Goal: Information Seeking & Learning: Learn about a topic

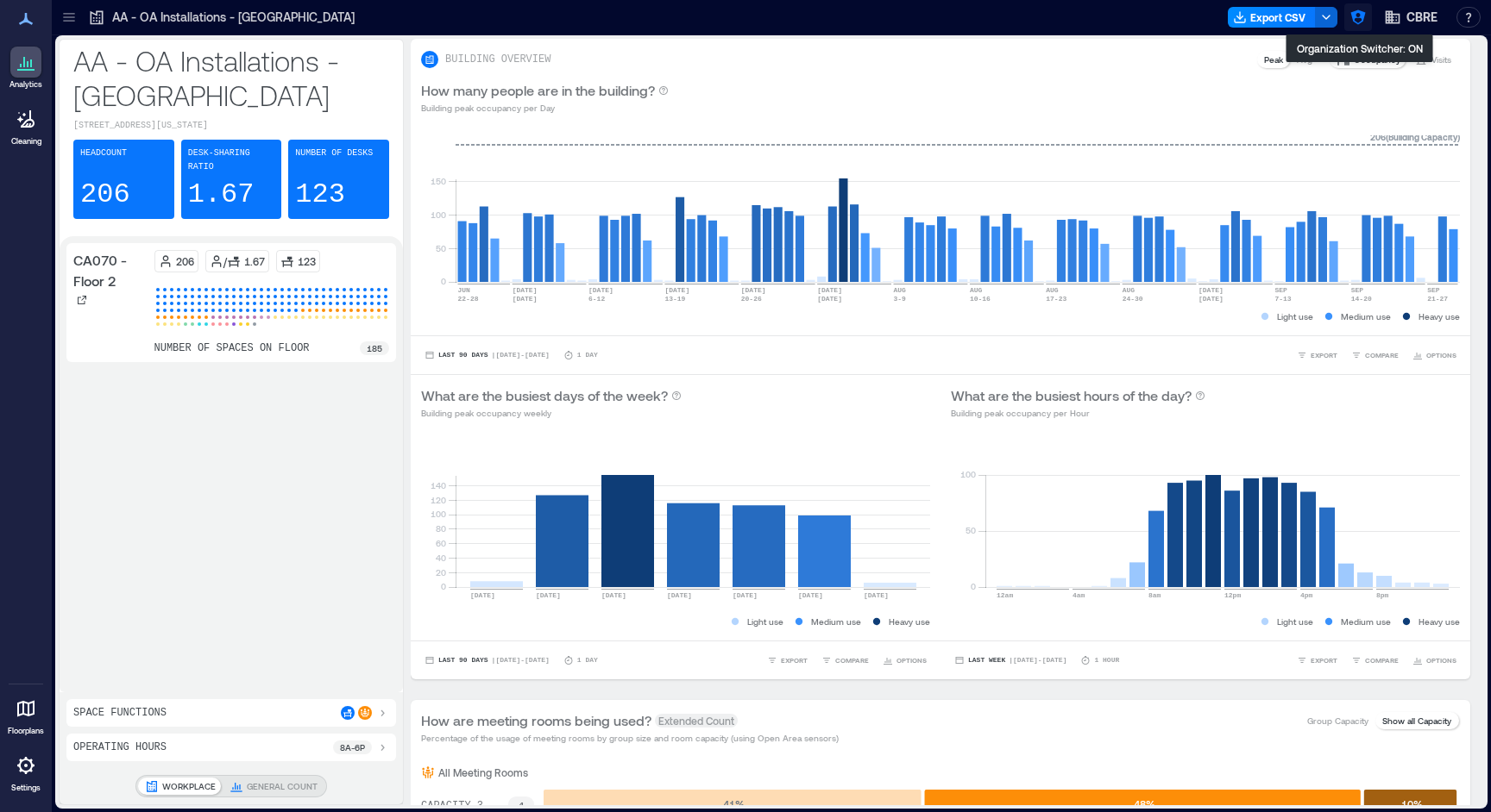
click at [1363, 16] on icon "button" at bounding box center [1358, 18] width 15 height 15
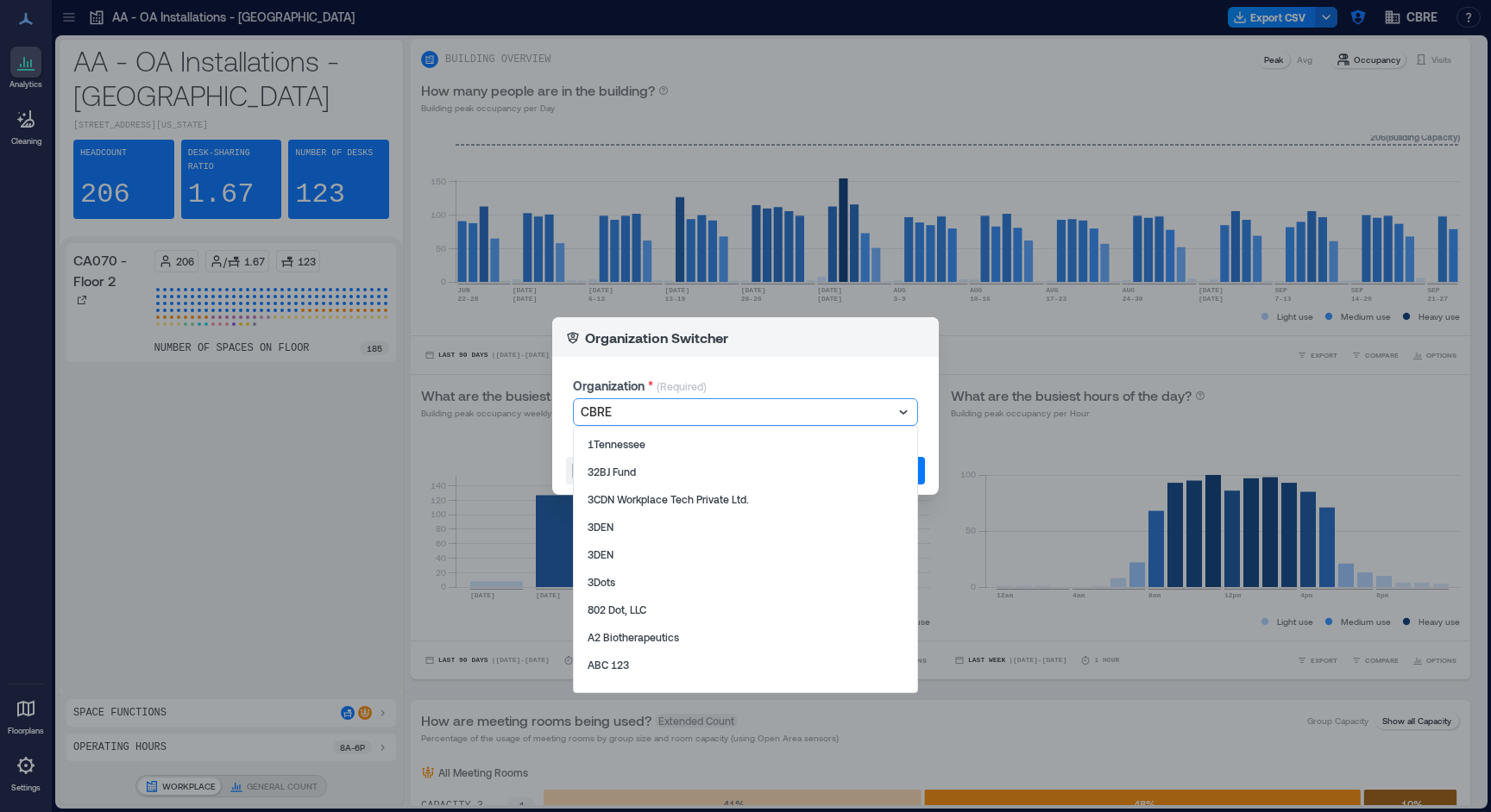
drag, startPoint x: 721, startPoint y: 408, endPoint x: 741, endPoint y: 403, distance: 20.6
click at [722, 408] on div at bounding box center [736, 412] width 312 height 20
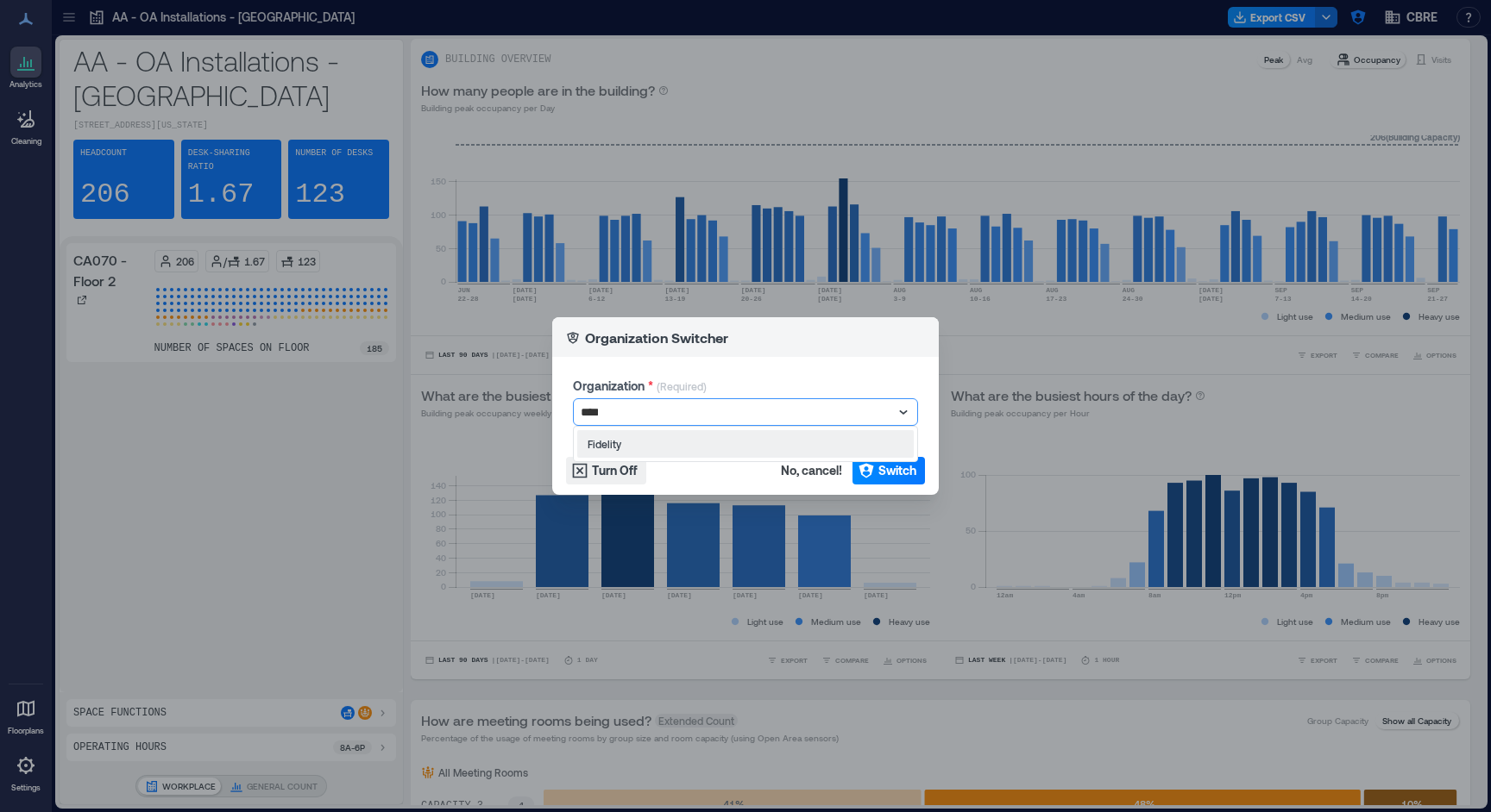
type input "*****"
click at [907, 467] on span "Switch" at bounding box center [897, 471] width 38 height 18
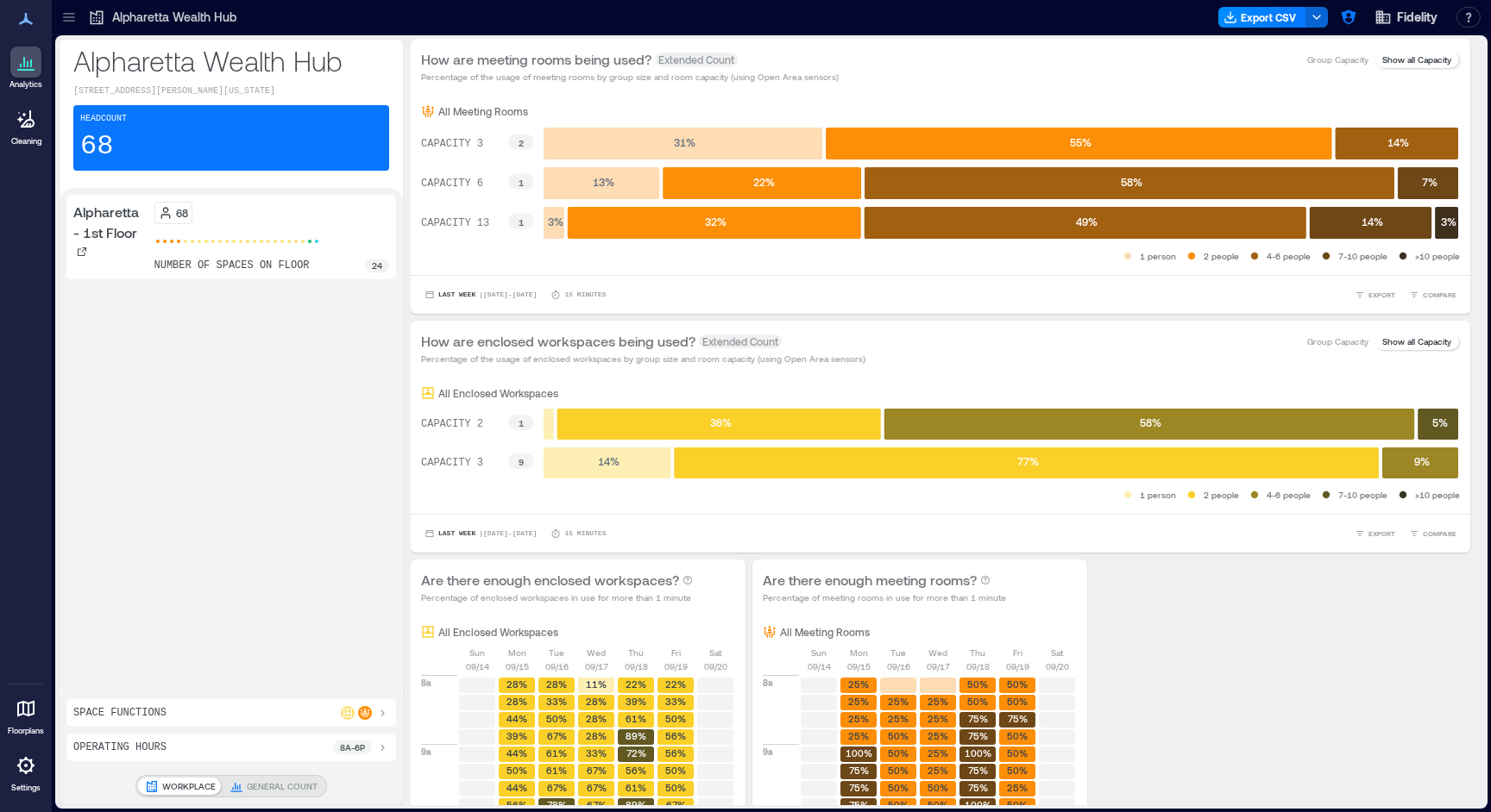
click at [83, 22] on div "Alpharetta Wealth Hub" at bounding box center [163, 17] width 159 height 27
click at [75, 18] on icon at bounding box center [69, 18] width 18 height 18
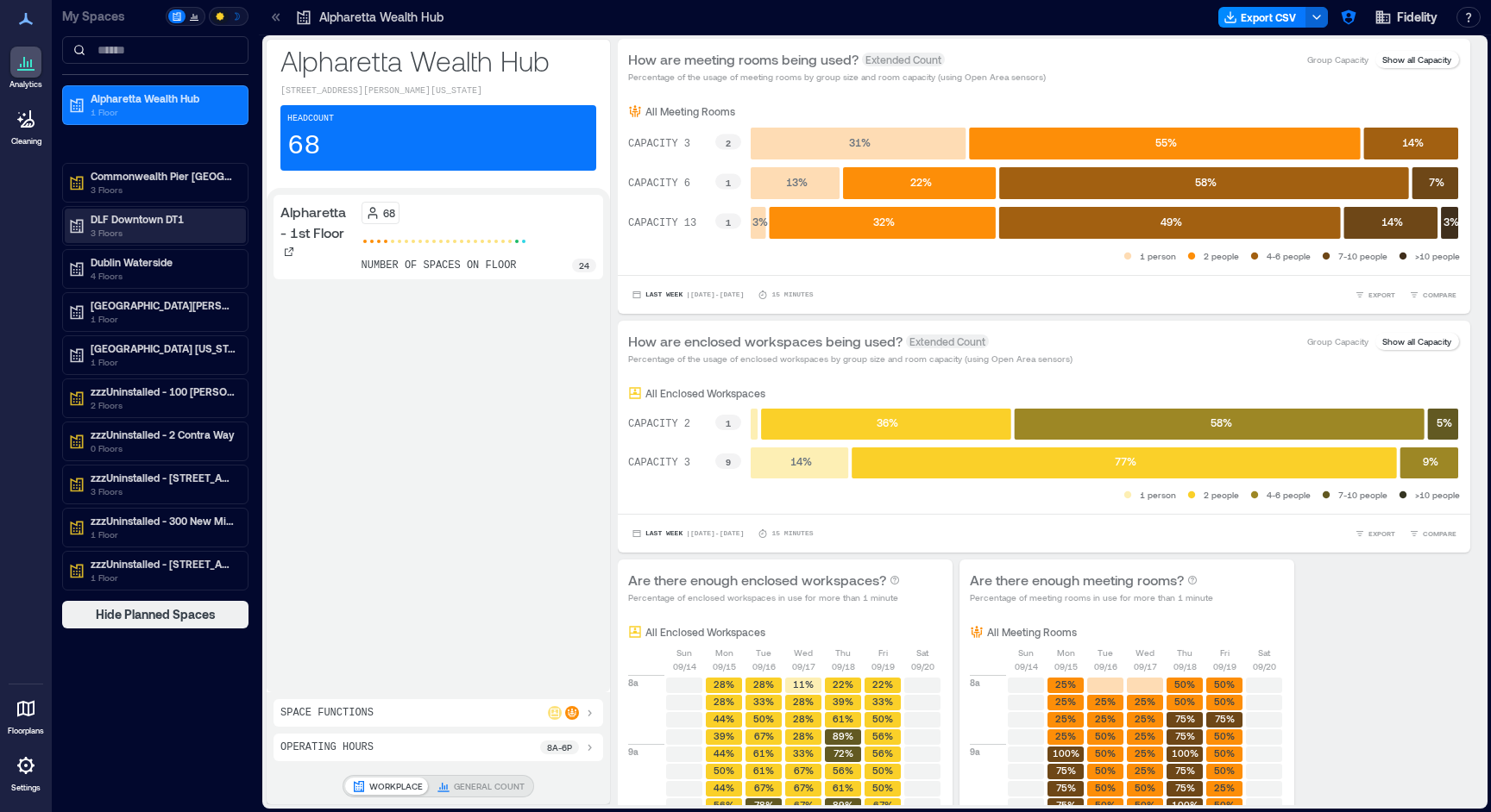
click at [147, 237] on p "3 Floors" at bounding box center [163, 233] width 145 height 14
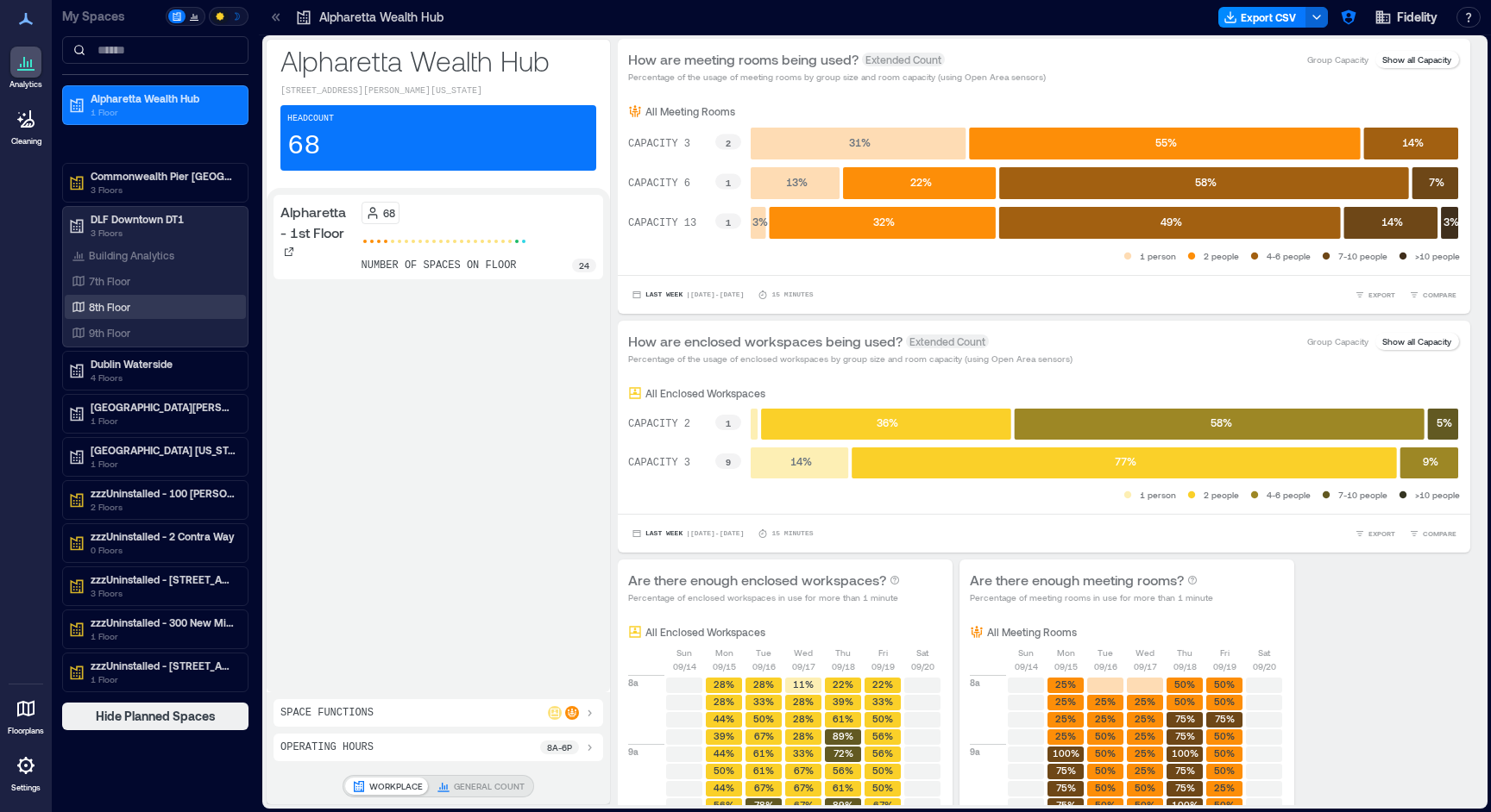
click at [131, 300] on div "8th Floor" at bounding box center [151, 307] width 167 height 18
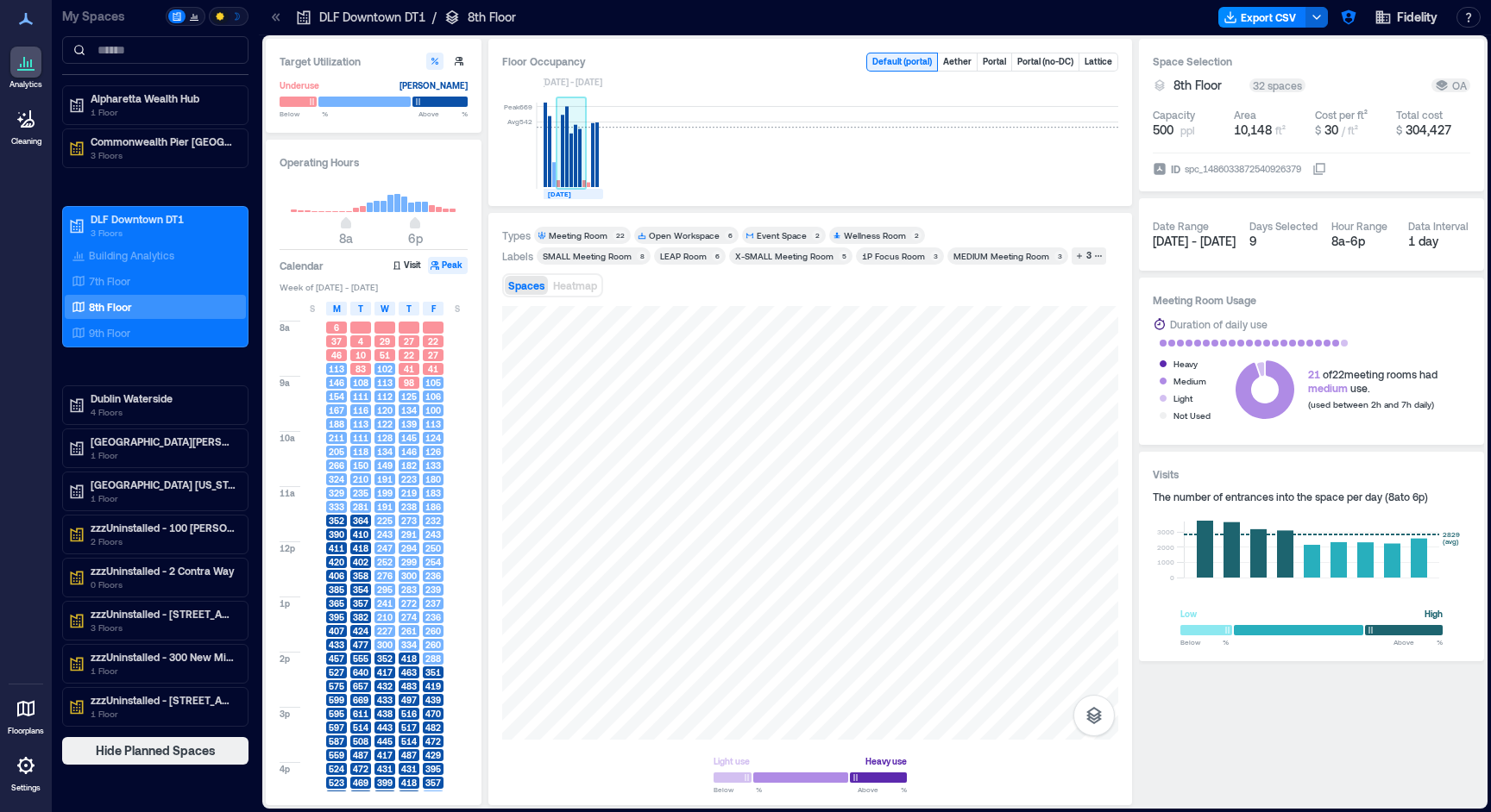
click at [572, 151] on rect at bounding box center [571, 160] width 4 height 54
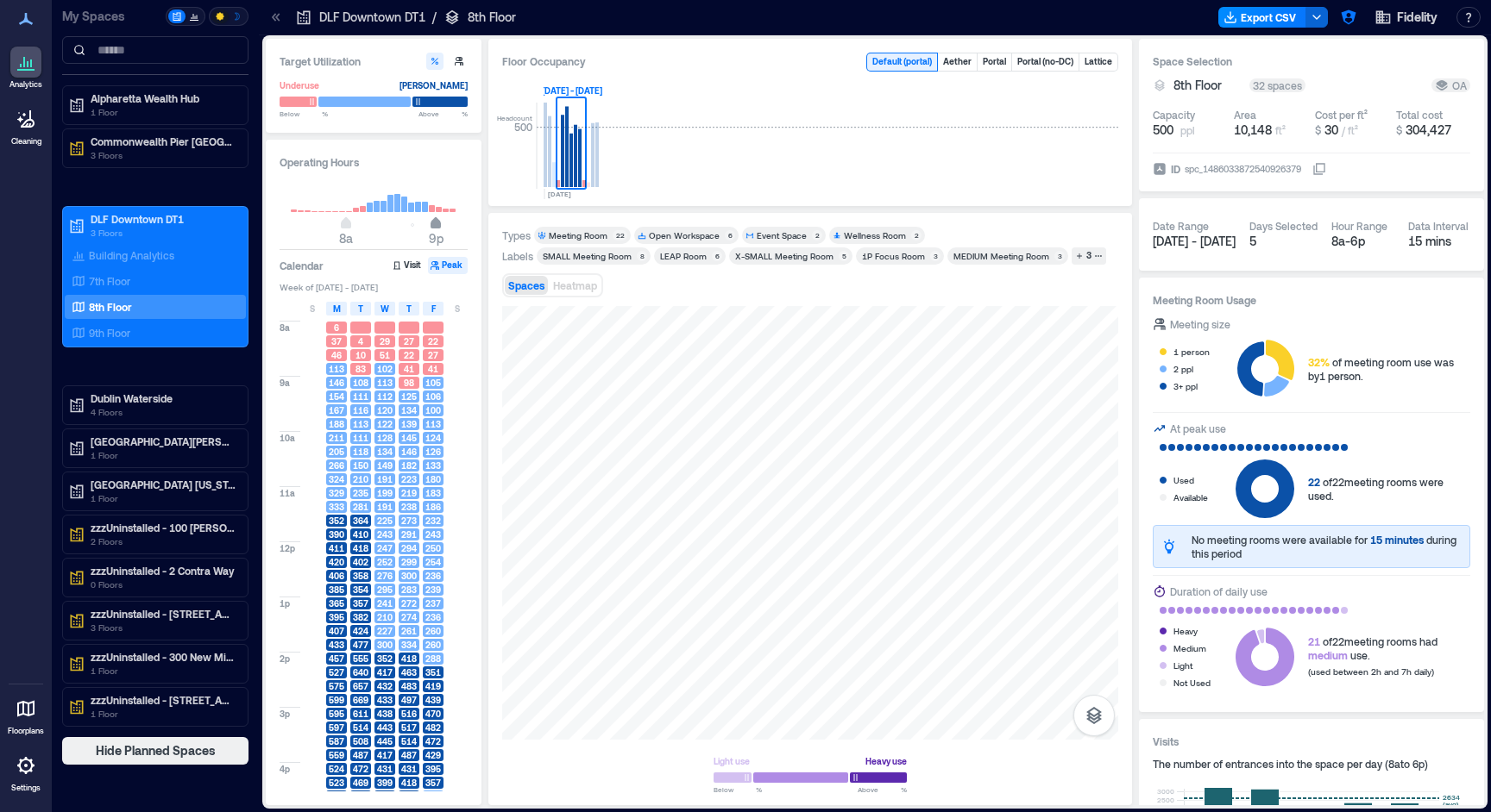
drag, startPoint x: 415, startPoint y: 226, endPoint x: 446, endPoint y: 225, distance: 31.0
click at [441, 225] on span "9p" at bounding box center [436, 225] width 11 height 7
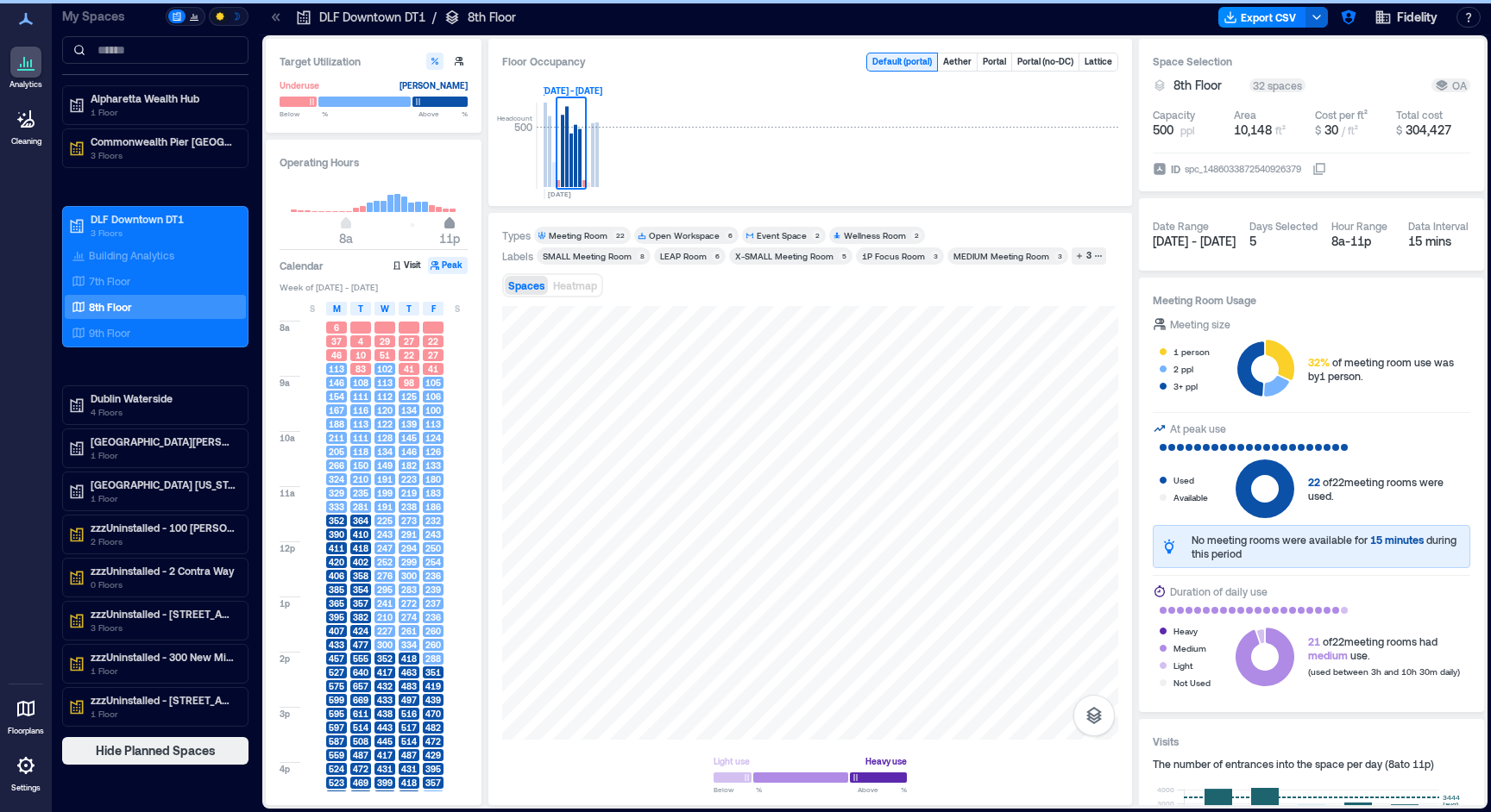
type input "**"
click at [454, 224] on span "11p" at bounding box center [450, 225] width 11 height 7
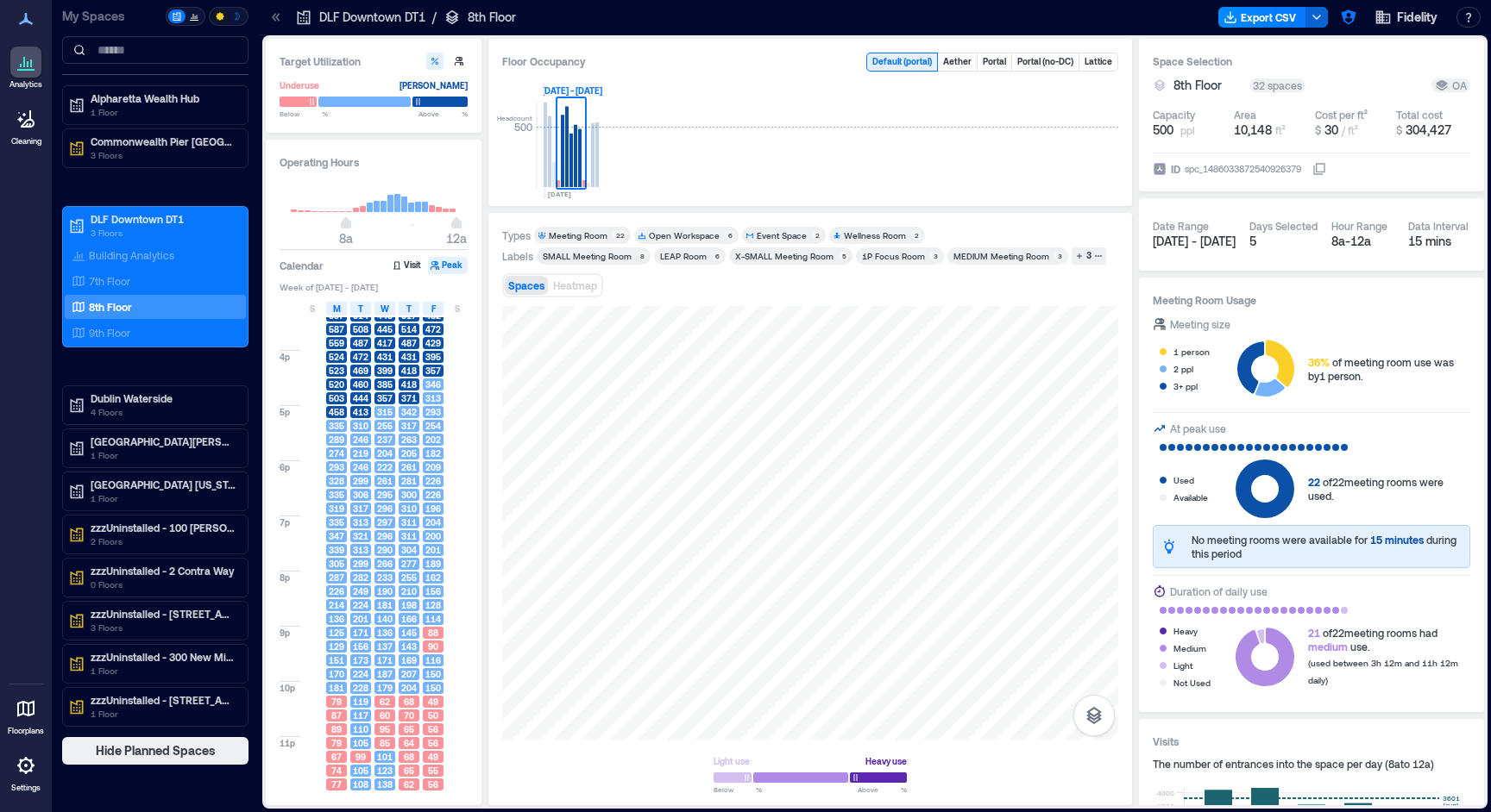
scroll to position [414, 0]
click at [560, 284] on span "Heatmap" at bounding box center [575, 285] width 44 height 12
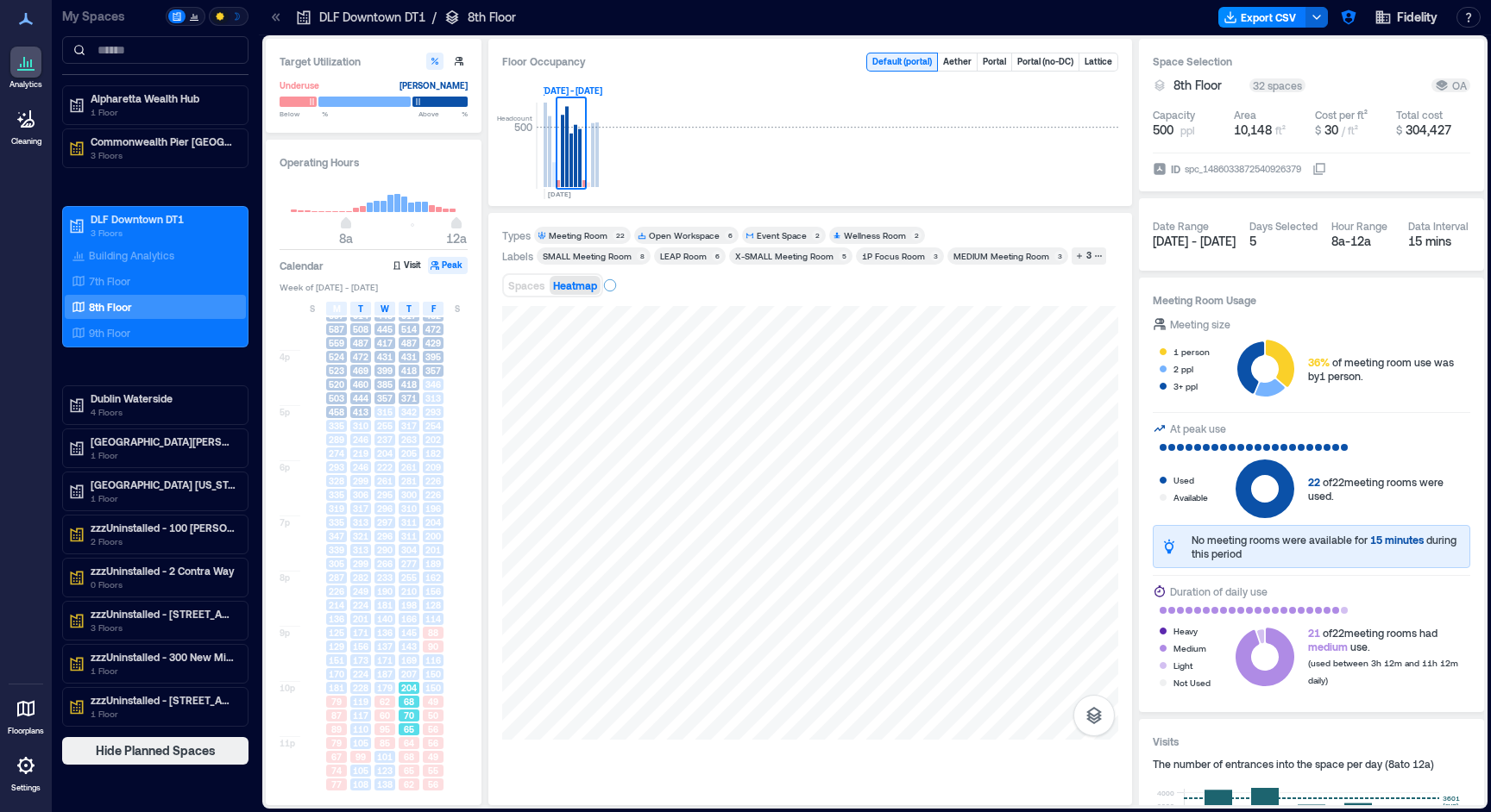
click at [402, 702] on div "68" at bounding box center [408, 702] width 20 height 12
drag, startPoint x: 371, startPoint y: 706, endPoint x: 347, endPoint y: 725, distance: 30.6
click at [370, 706] on div "119" at bounding box center [360, 702] width 24 height 14
click at [347, 728] on div "89" at bounding box center [336, 730] width 24 height 14
click at [366, 746] on span "105" at bounding box center [361, 744] width 16 height 12
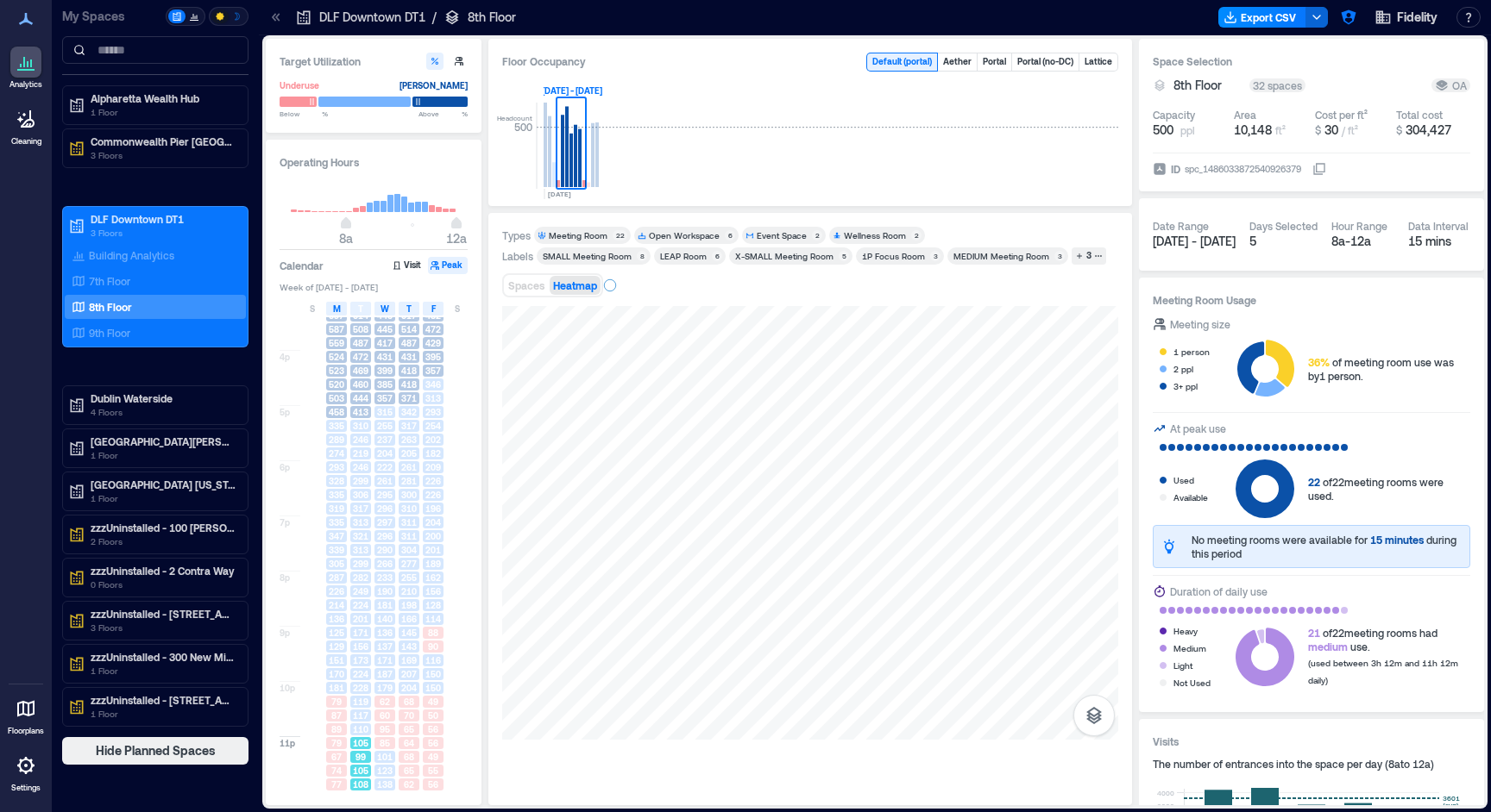
drag, startPoint x: 367, startPoint y: 744, endPoint x: 369, endPoint y: 716, distance: 28.1
click at [367, 743] on span "105" at bounding box center [361, 744] width 16 height 12
click at [363, 697] on span "119" at bounding box center [361, 702] width 16 height 12
drag, startPoint x: 357, startPoint y: 690, endPoint x: 347, endPoint y: 679, distance: 14.9
click at [356, 690] on span "228" at bounding box center [361, 688] width 16 height 12
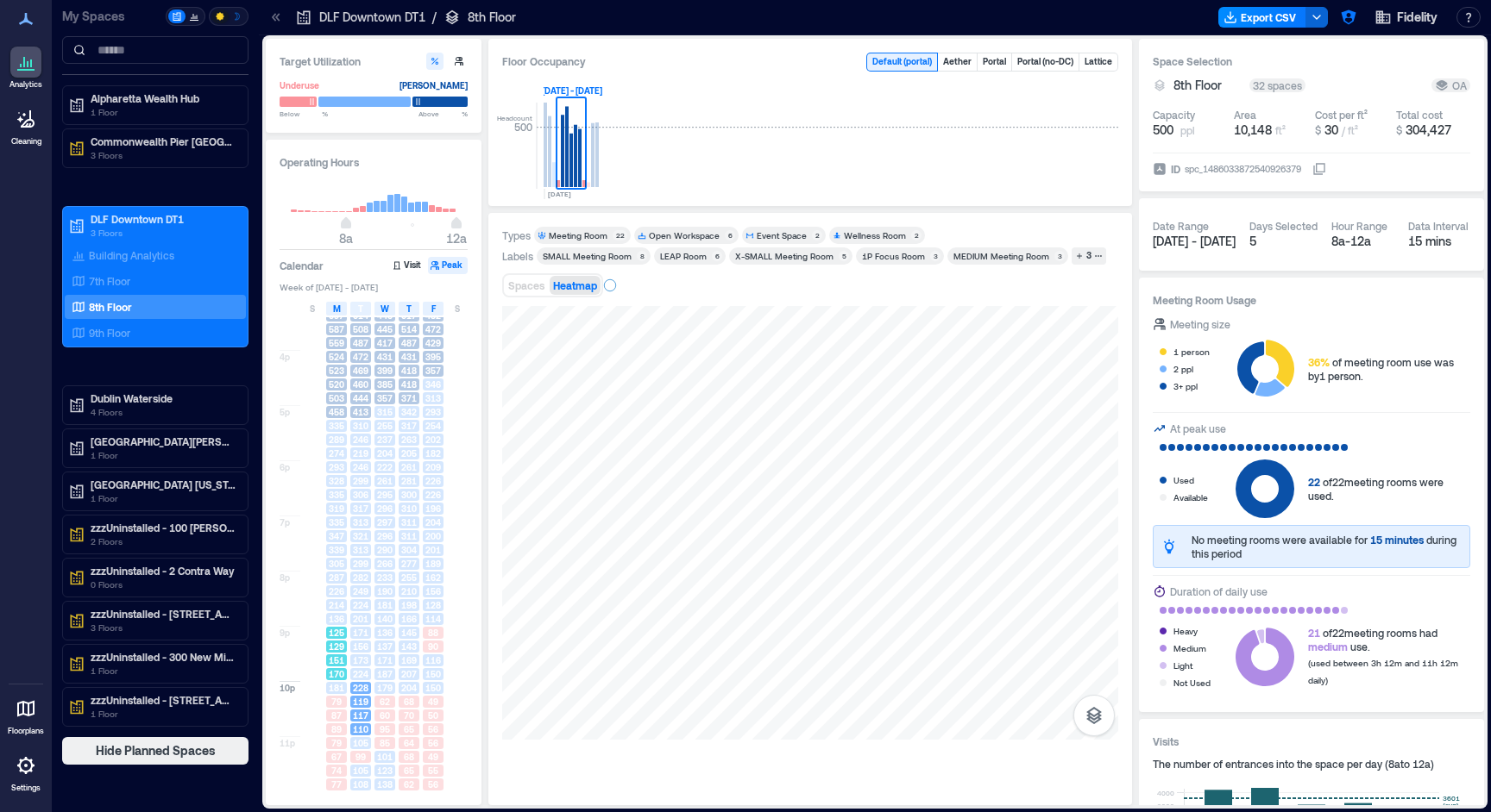
drag, startPoint x: 350, startPoint y: 654, endPoint x: 363, endPoint y: 636, distance: 22.2
click at [356, 648] on div "8a 9a 10a 11a 12p 1p 2p 3p 4p 5p 6p 7p 8p 9p 10p 11p 6 37 46 113 146 154 167 18…" at bounding box center [374, 348] width 190 height 886
drag, startPoint x: 367, startPoint y: 634, endPoint x: 377, endPoint y: 632, distance: 10.2
click at [370, 633] on div "171" at bounding box center [360, 634] width 20 height 12
click at [382, 628] on span "136" at bounding box center [385, 634] width 16 height 12
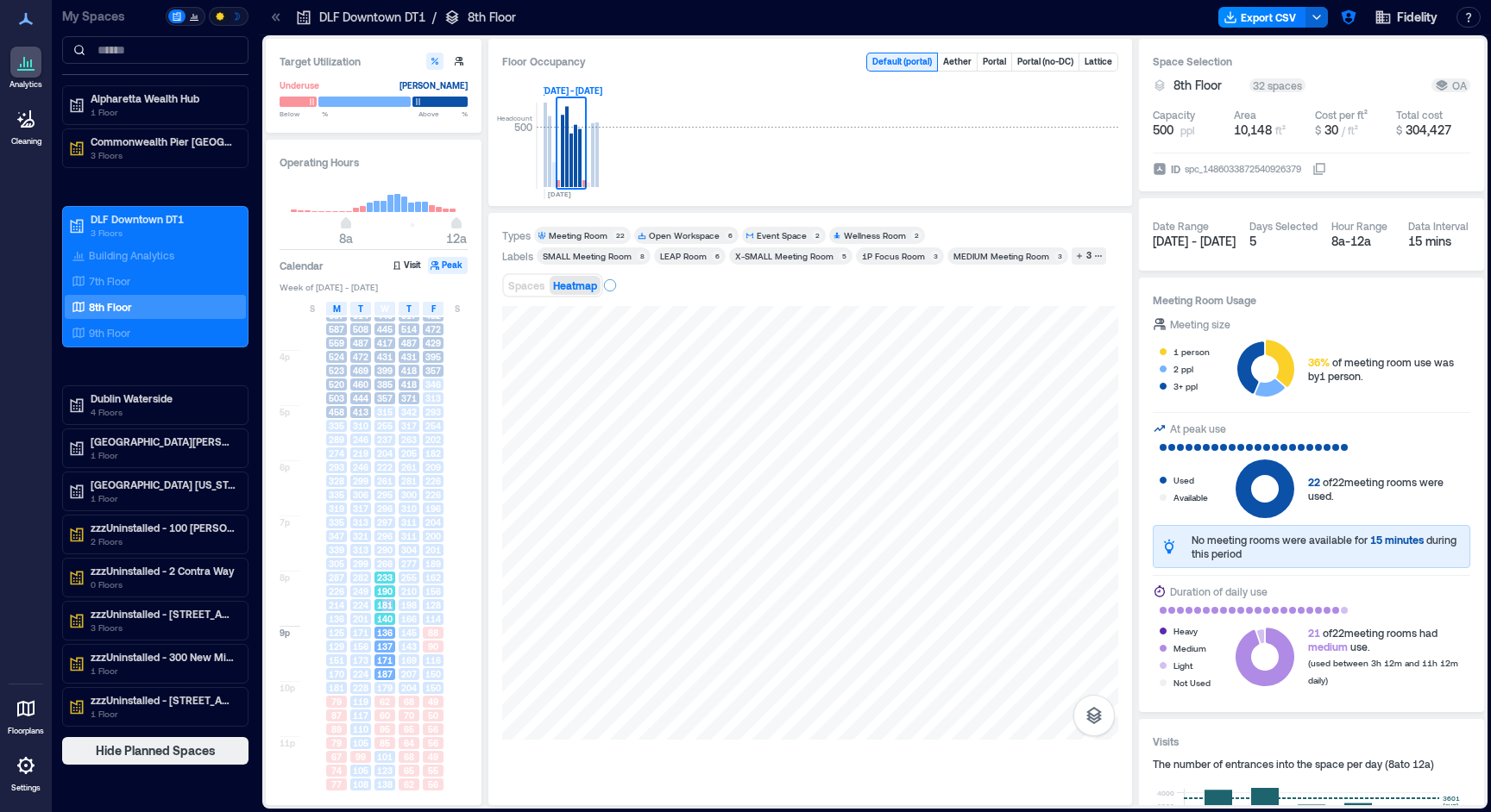
drag, startPoint x: 384, startPoint y: 609, endPoint x: 382, endPoint y: 596, distance: 13.2
click at [384, 603] on div "181" at bounding box center [384, 605] width 24 height 14
click at [381, 593] on span "190" at bounding box center [385, 592] width 16 height 12
drag, startPoint x: 368, startPoint y: 573, endPoint x: 361, endPoint y: 557, distance: 17.5
click at [367, 570] on div "4 10 83 108 111 116 113 111 118 150 210 235 281 364 410 418 402 358 354 357 382…" at bounding box center [360, 351] width 24 height 884
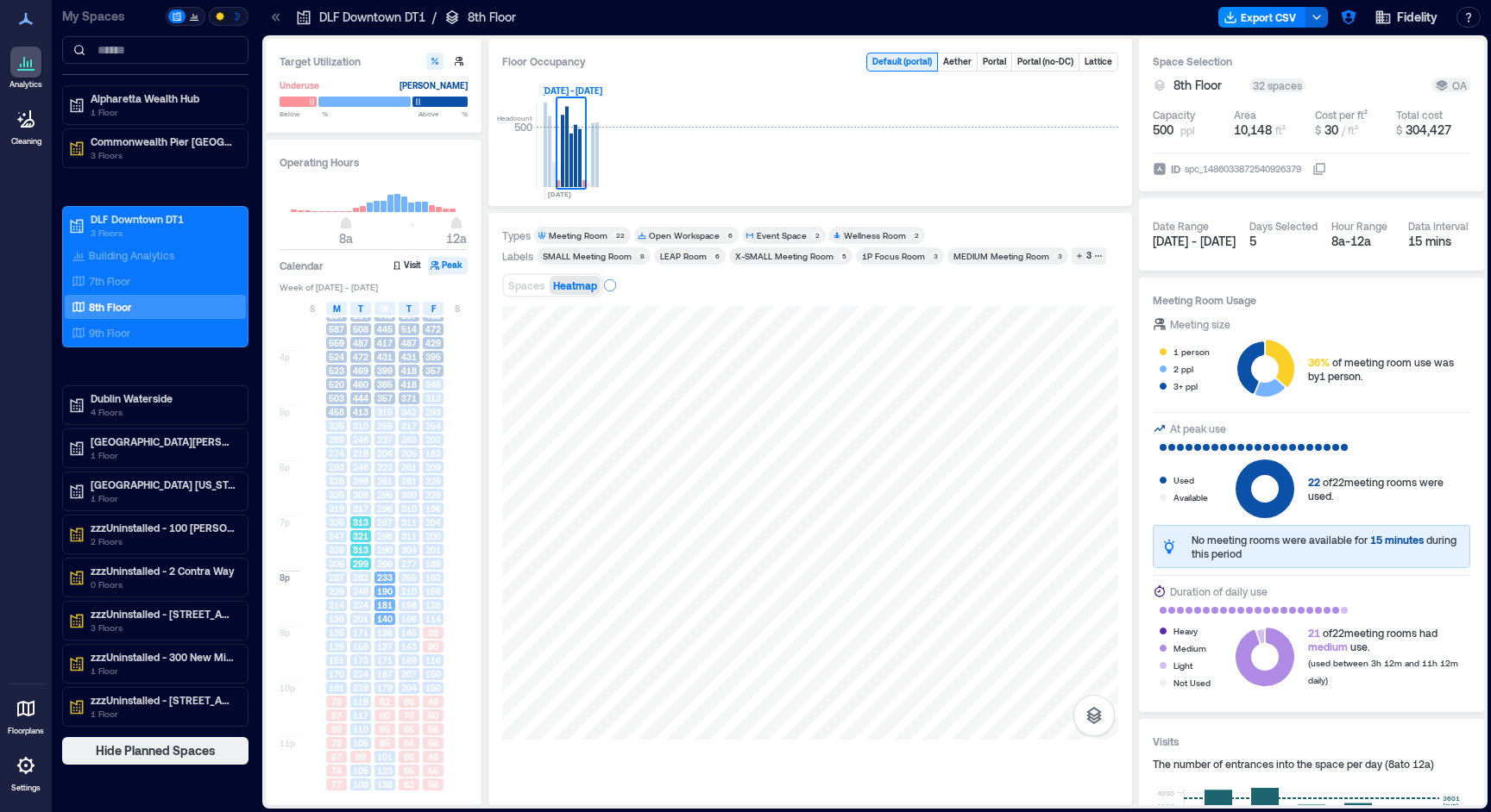
click at [369, 546] on span "313" at bounding box center [361, 550] width 16 height 12
click at [386, 536] on span "296" at bounding box center [385, 536] width 16 height 12
click at [399, 535] on div "8a 9a 10a 11a 12p 1p 2p 3p 4p 5p 6p 7p 8p 9p 10p 11p 6 37 46 113 146 154 167 18…" at bounding box center [374, 348] width 190 height 886
click at [372, 641] on div "156" at bounding box center [360, 647] width 24 height 14
click at [354, 728] on span "110" at bounding box center [361, 730] width 16 height 12
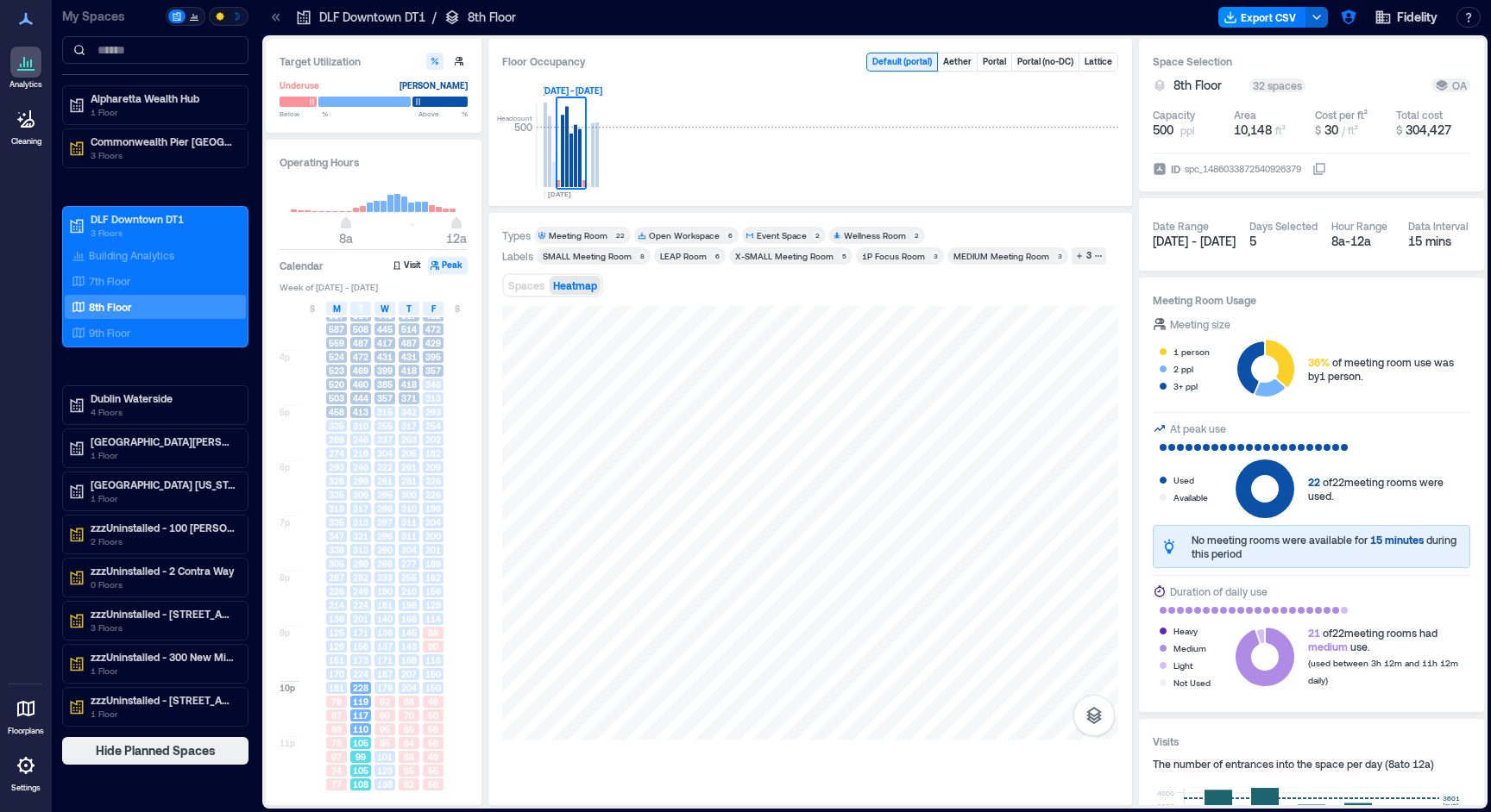
click at [357, 754] on span "99" at bounding box center [361, 757] width 11 height 12
click at [387, 771] on span "123" at bounding box center [385, 771] width 16 height 12
click at [346, 776] on div "74" at bounding box center [336, 771] width 20 height 12
click at [331, 777] on div "74" at bounding box center [336, 771] width 24 height 14
click at [406, 779] on span "62" at bounding box center [409, 785] width 11 height 12
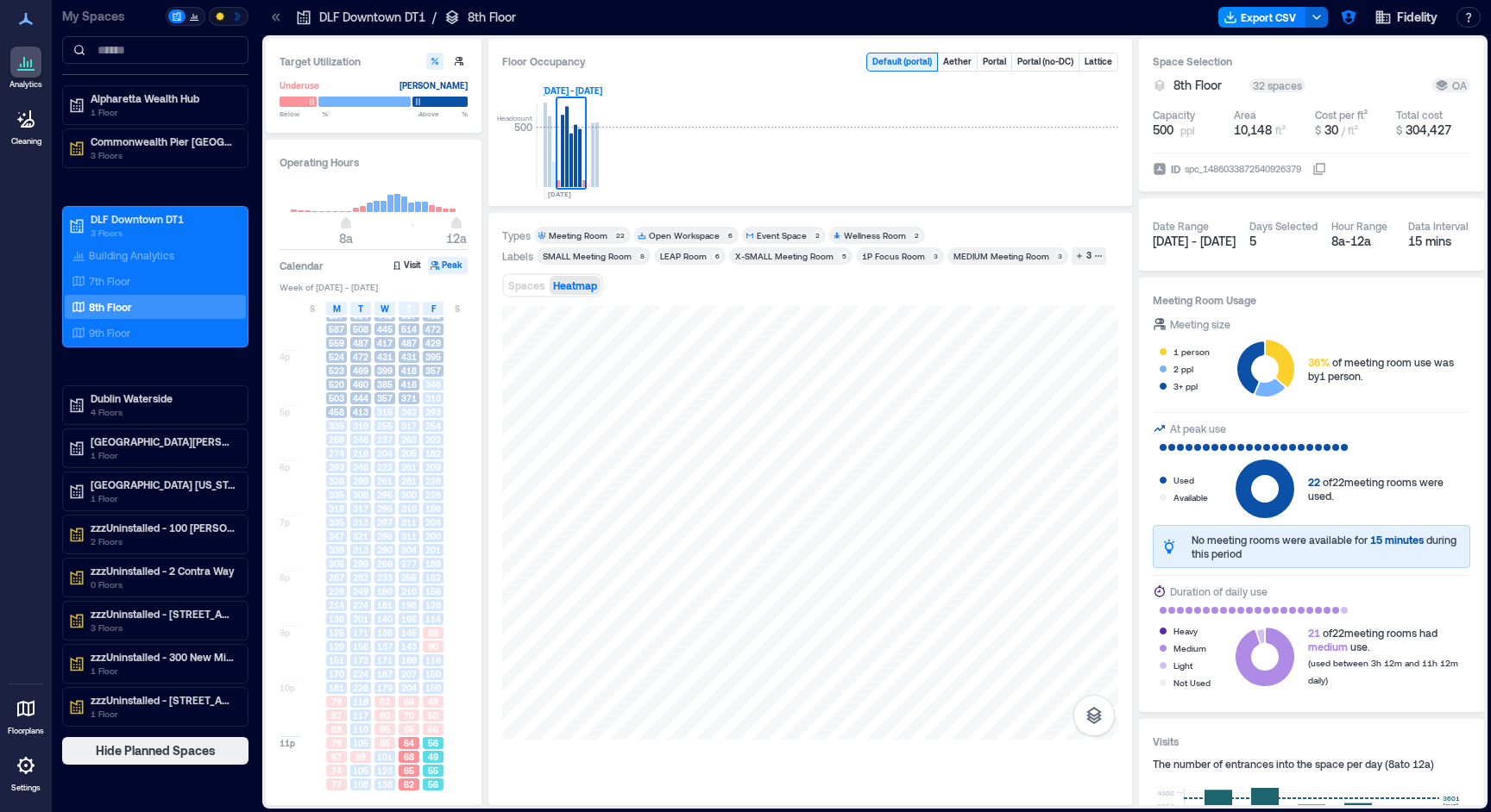
drag, startPoint x: 433, startPoint y: 777, endPoint x: 381, endPoint y: 776, distance: 52.0
click at [430, 778] on div "22 27 41 105 106 100 113 124 126 133 180 183 186 232 243 250 254 236 239 237 23…" at bounding box center [432, 351] width 24 height 884
click at [379, 776] on span "123" at bounding box center [385, 771] width 16 height 12
click at [361, 777] on div "105" at bounding box center [360, 771] width 24 height 14
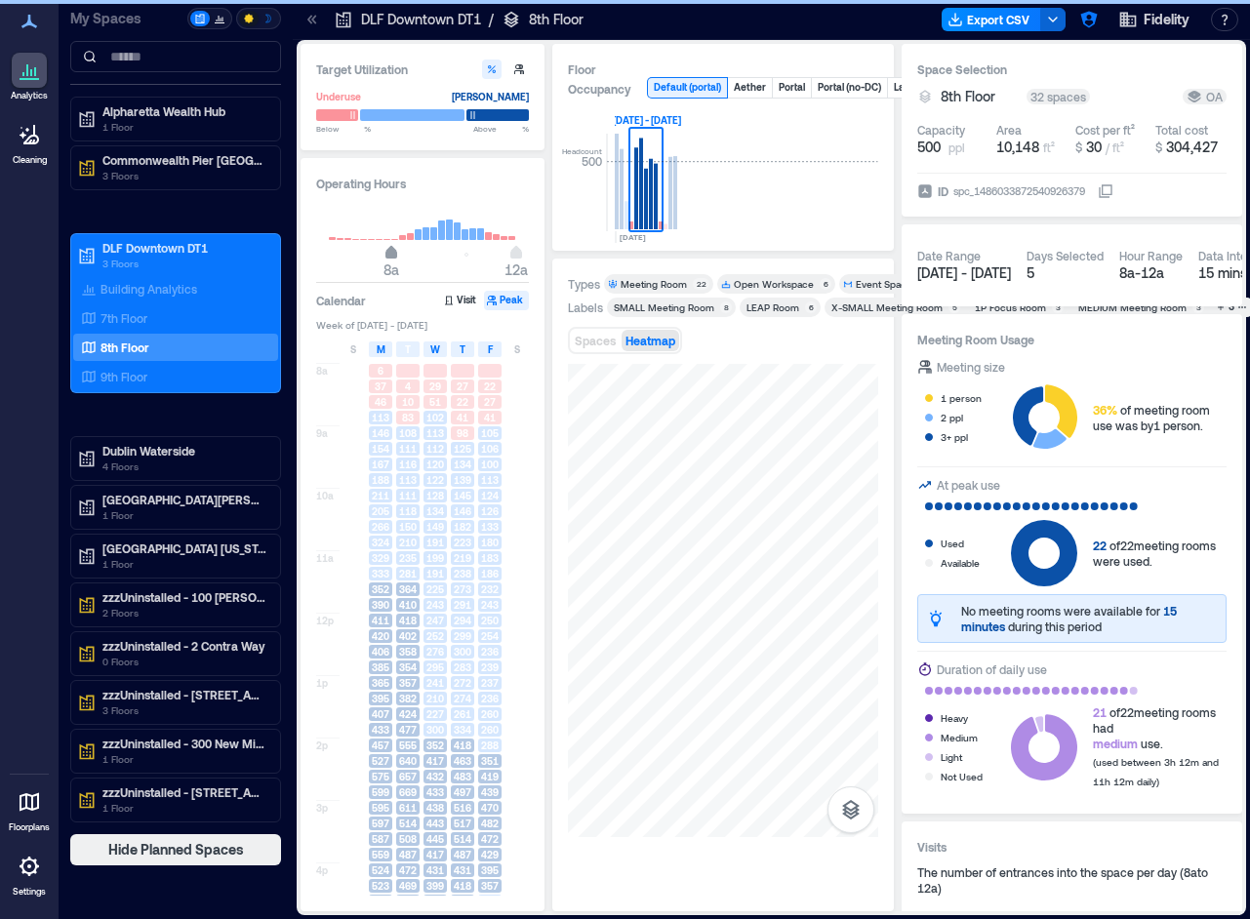
click at [390, 256] on span "8a" at bounding box center [392, 255] width 12 height 8
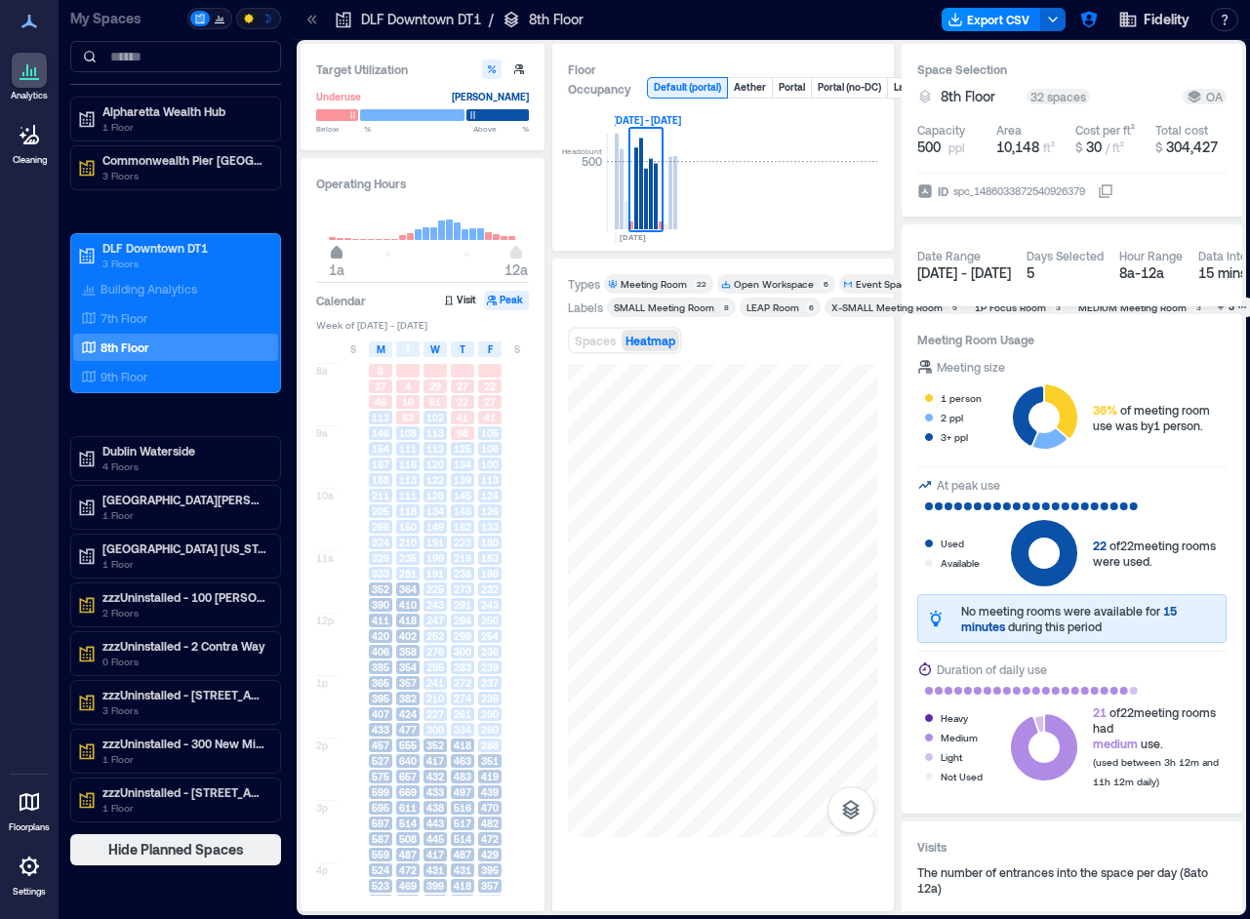
type input "*"
drag, startPoint x: 390, startPoint y: 256, endPoint x: 330, endPoint y: 257, distance: 60.5
click at [330, 257] on span "12a" at bounding box center [329, 255] width 12 height 8
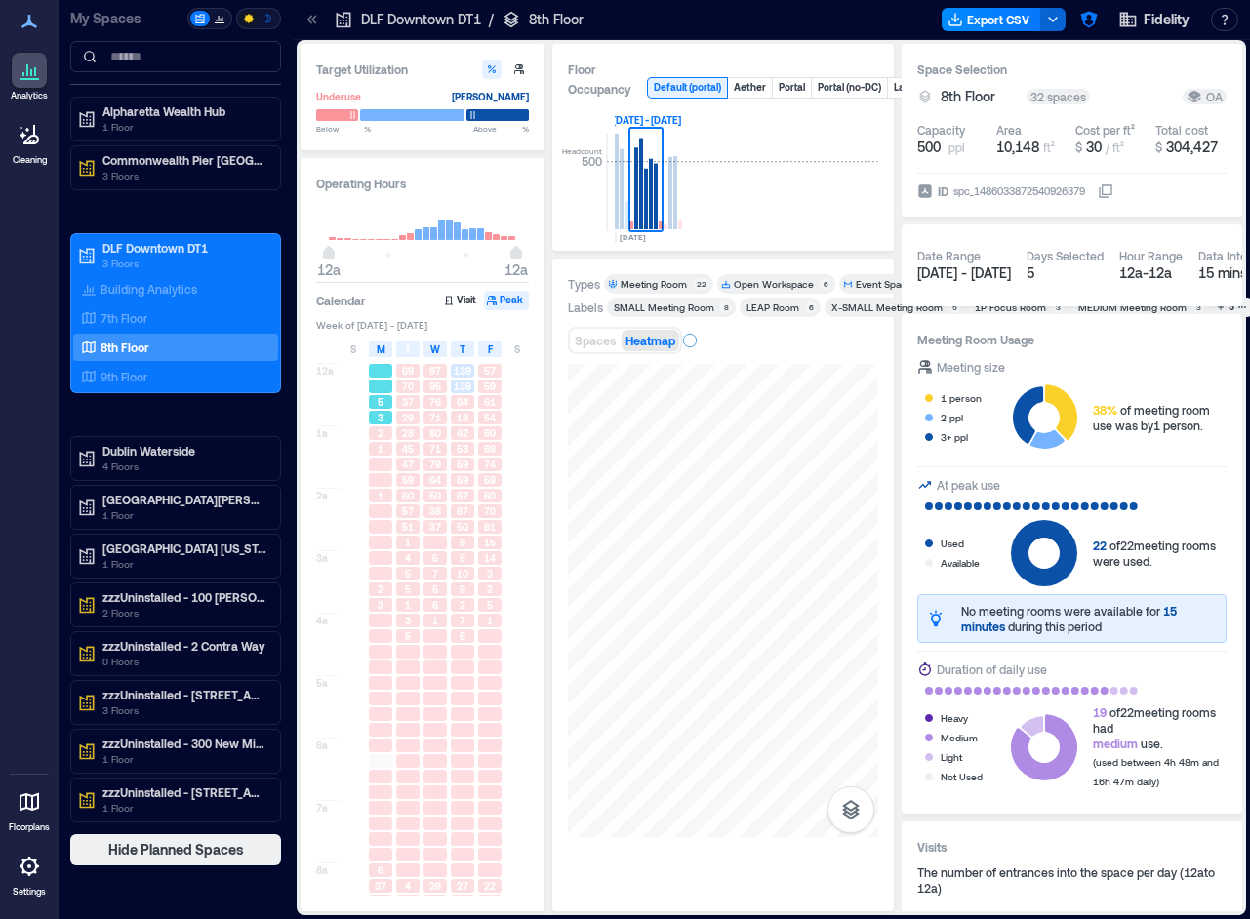
click at [390, 398] on div "5" at bounding box center [380, 402] width 23 height 14
click at [419, 433] on div "28" at bounding box center [407, 434] width 23 height 14
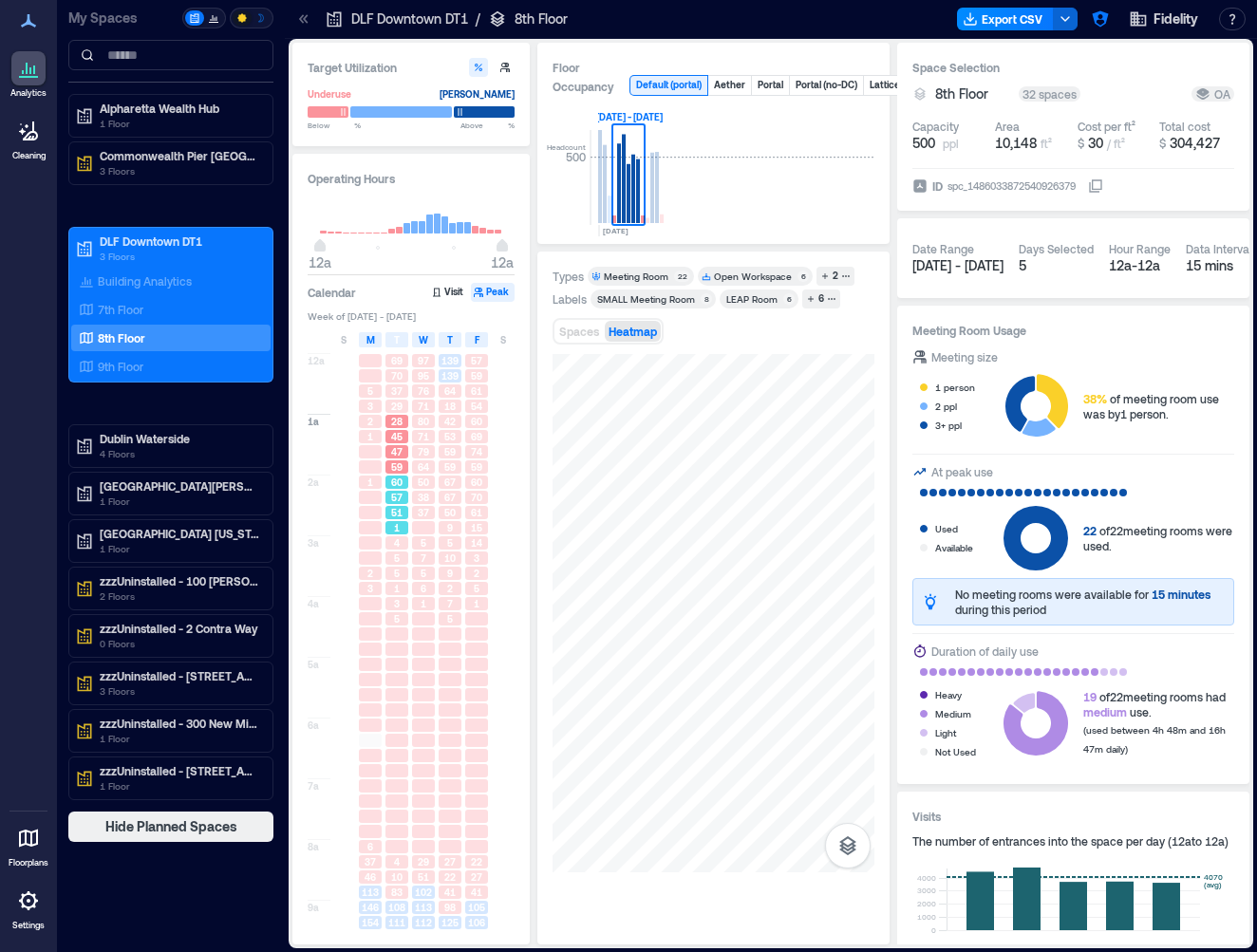
click at [402, 521] on div "1" at bounding box center [396, 528] width 26 height 16
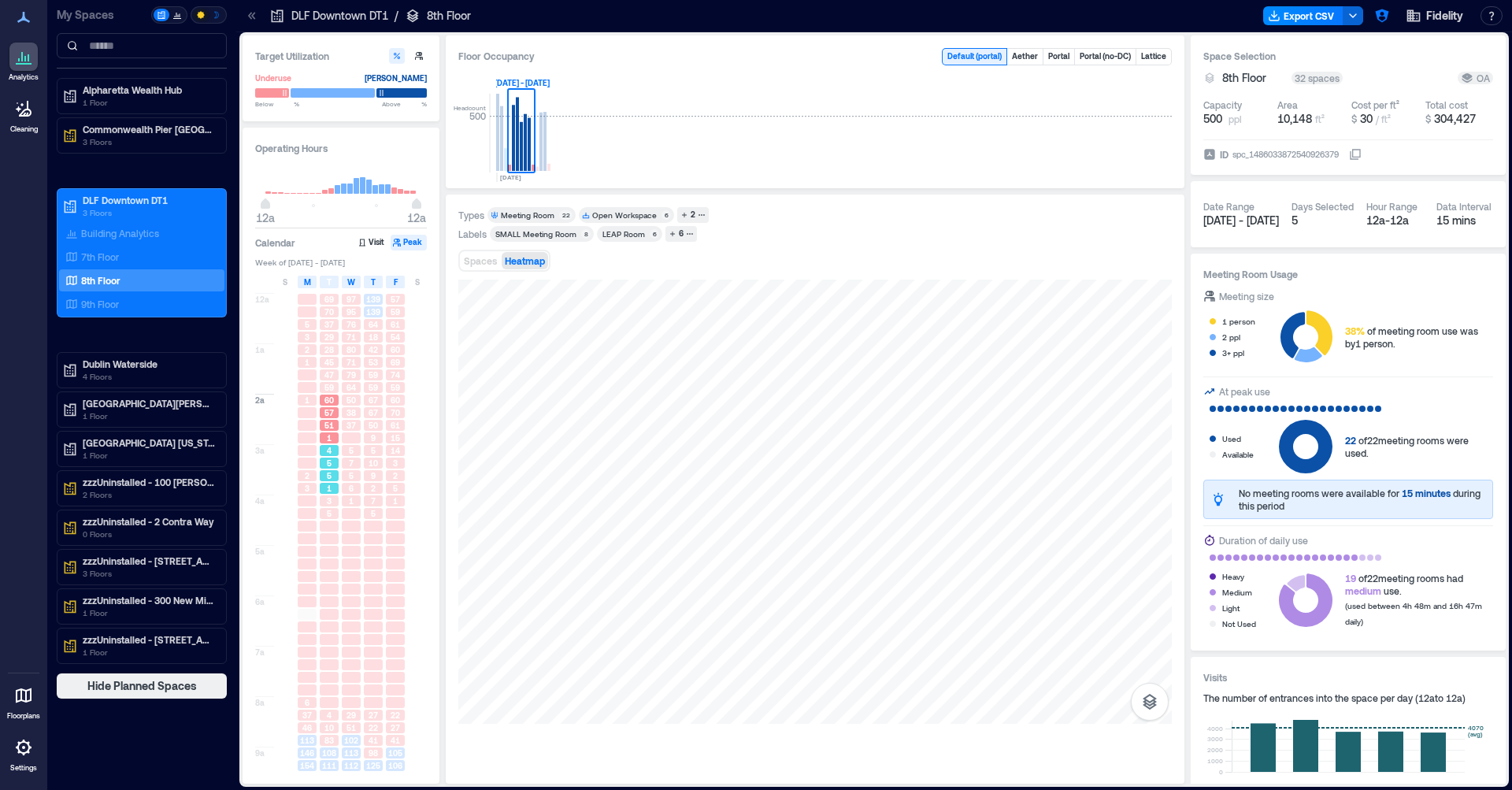
click at [332, 466] on div "5" at bounding box center [328, 463] width 19 height 11
click at [334, 520] on div "5" at bounding box center [328, 514] width 22 height 13
click at [333, 566] on div at bounding box center [328, 564] width 19 height 11
click at [332, 596] on div at bounding box center [328, 589] width 22 height 13
click at [328, 642] on div at bounding box center [328, 640] width 19 height 11
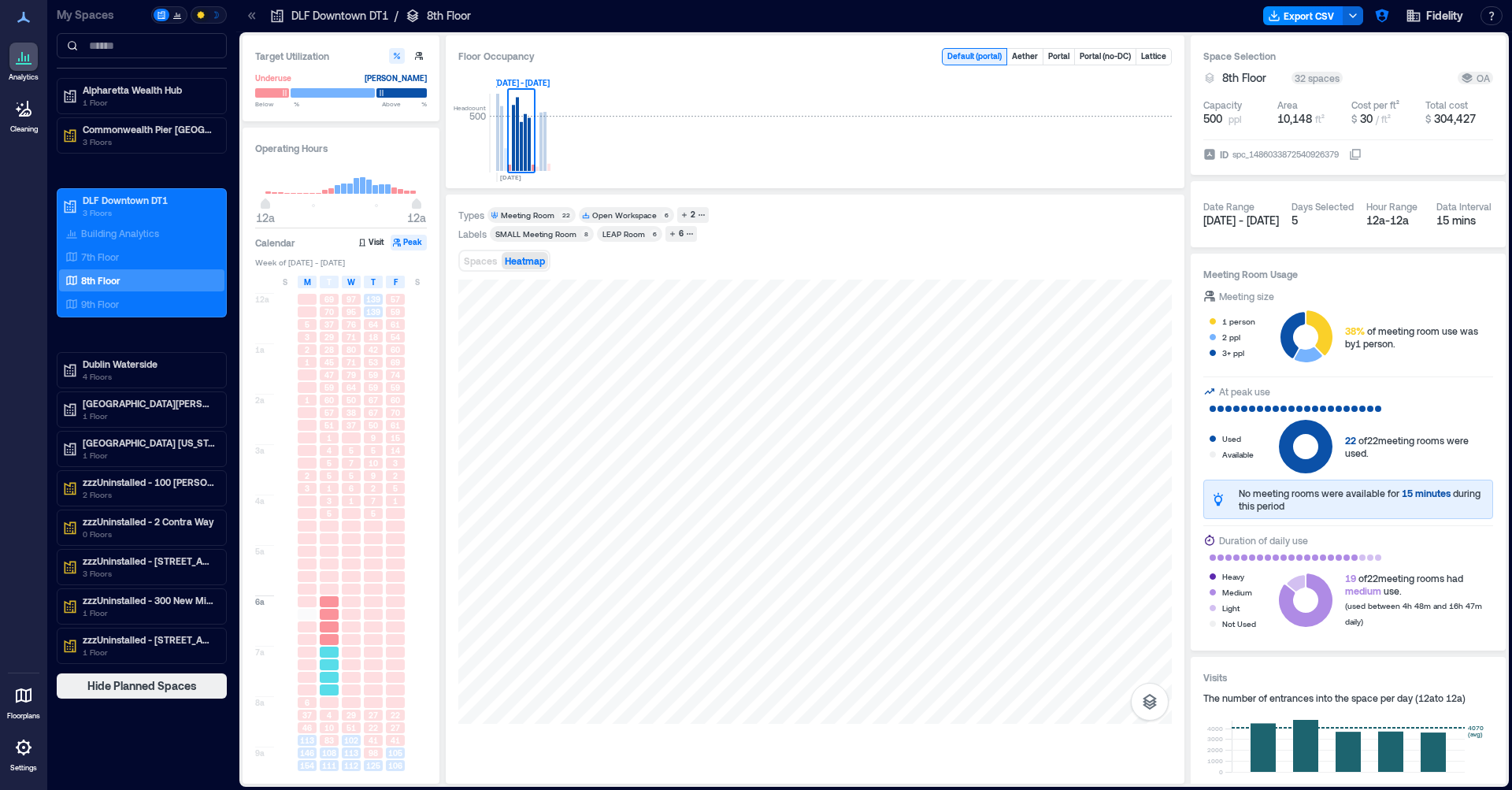
click at [330, 664] on div at bounding box center [328, 665] width 19 height 11
click at [332, 706] on div at bounding box center [328, 703] width 19 height 11
click at [317, 688] on div at bounding box center [307, 690] width 22 height 13
click at [332, 688] on div at bounding box center [328, 690] width 19 height 11
click at [336, 613] on div at bounding box center [328, 615] width 19 height 11
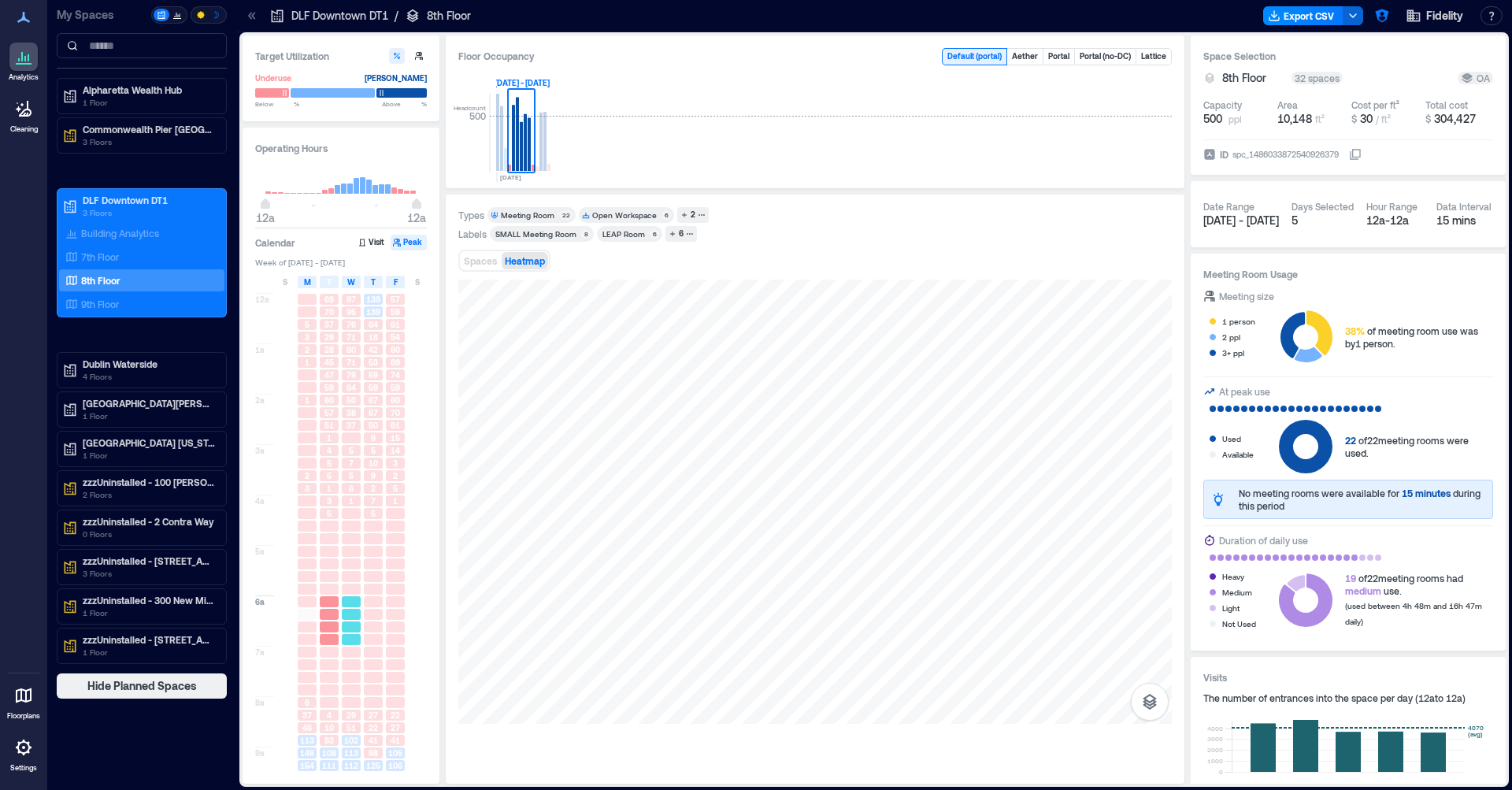
click at [353, 612] on div at bounding box center [351, 615] width 19 height 11
click at [357, 580] on div at bounding box center [351, 577] width 19 height 11
click at [354, 624] on div at bounding box center [351, 627] width 19 height 11
click at [388, 622] on div at bounding box center [395, 627] width 19 height 11
click at [374, 648] on div at bounding box center [373, 652] width 19 height 11
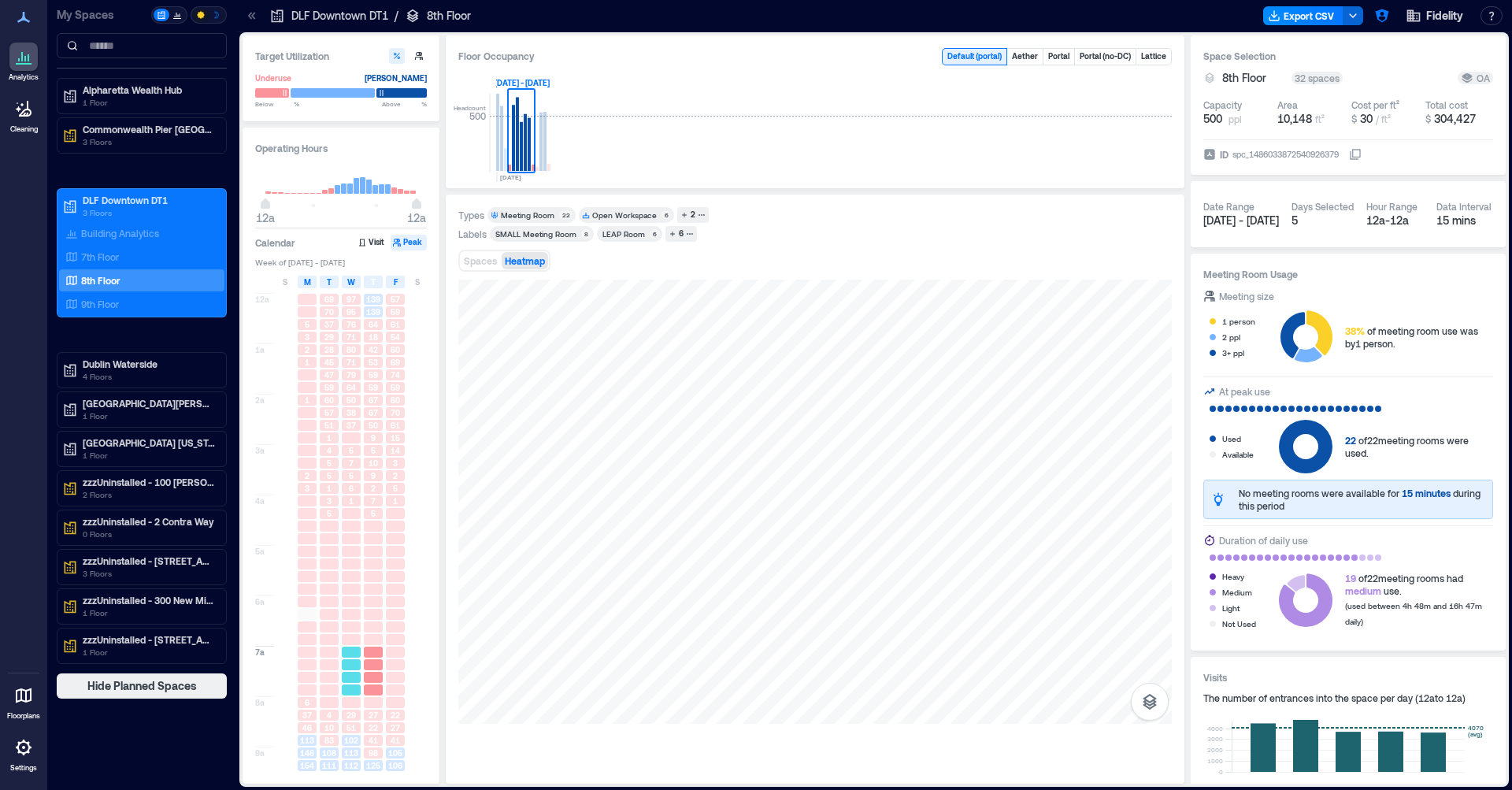
click at [357, 650] on div at bounding box center [351, 652] width 19 height 11
click at [355, 619] on div at bounding box center [351, 615] width 19 height 11
click at [115, 245] on div "Building Analytics 7th Floor 8th Floor 9th Floor" at bounding box center [141, 268] width 165 height 93
click at [110, 249] on div "7th Floor" at bounding box center [138, 257] width 152 height 16
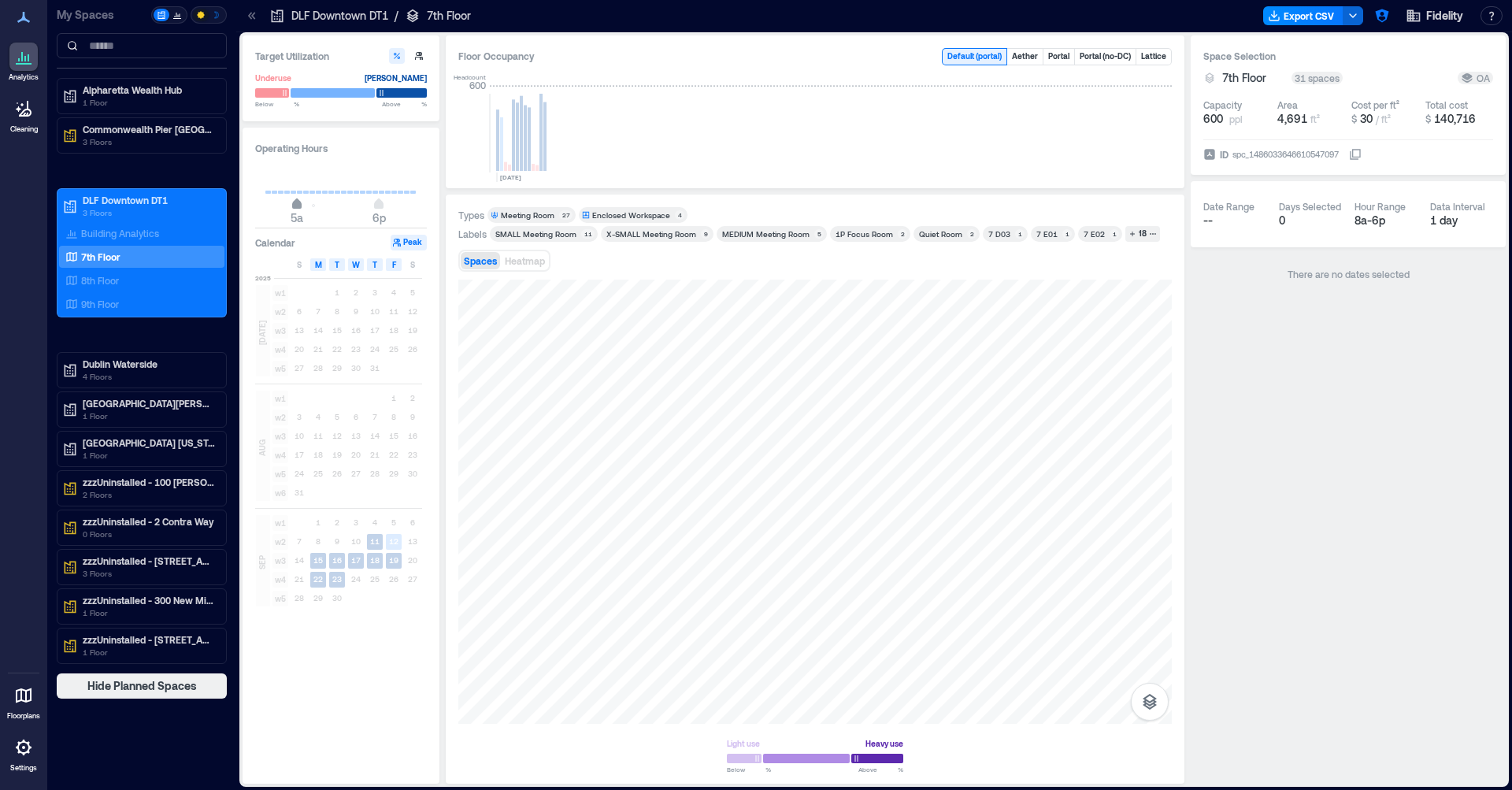
type input "*"
drag, startPoint x: 312, startPoint y: 207, endPoint x: 257, endPoint y: 203, distance: 55.1
click at [257, 203] on div "5a 6p" at bounding box center [340, 191] width 172 height 59
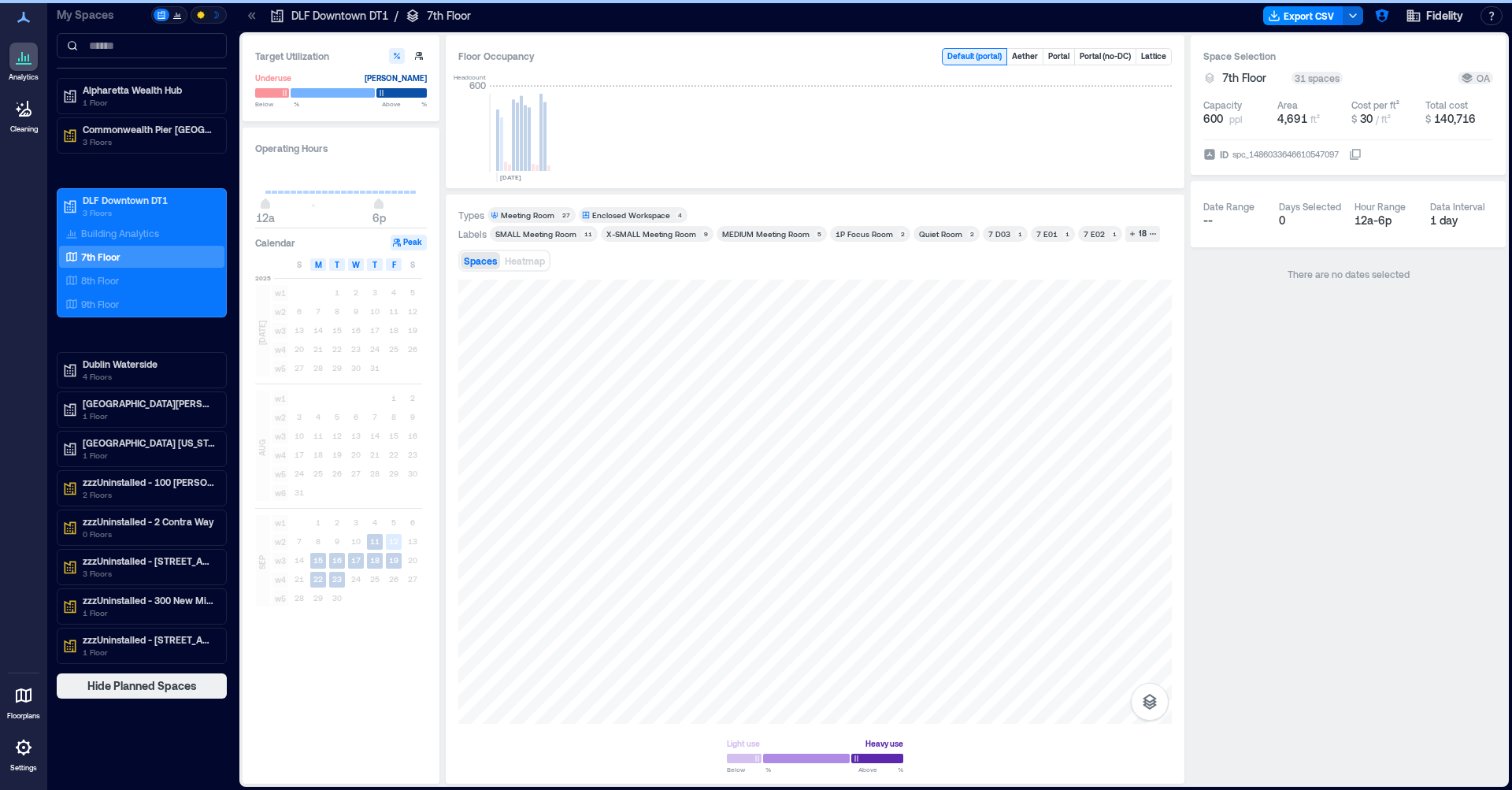
type input "**"
drag, startPoint x: 379, startPoint y: 209, endPoint x: 457, endPoint y: 201, distance: 78.4
click at [457, 201] on div "Target Utilization Underuse Critical mass Below ** % Above ** % Operating Hours…" at bounding box center [875, 409] width 1263 height 748
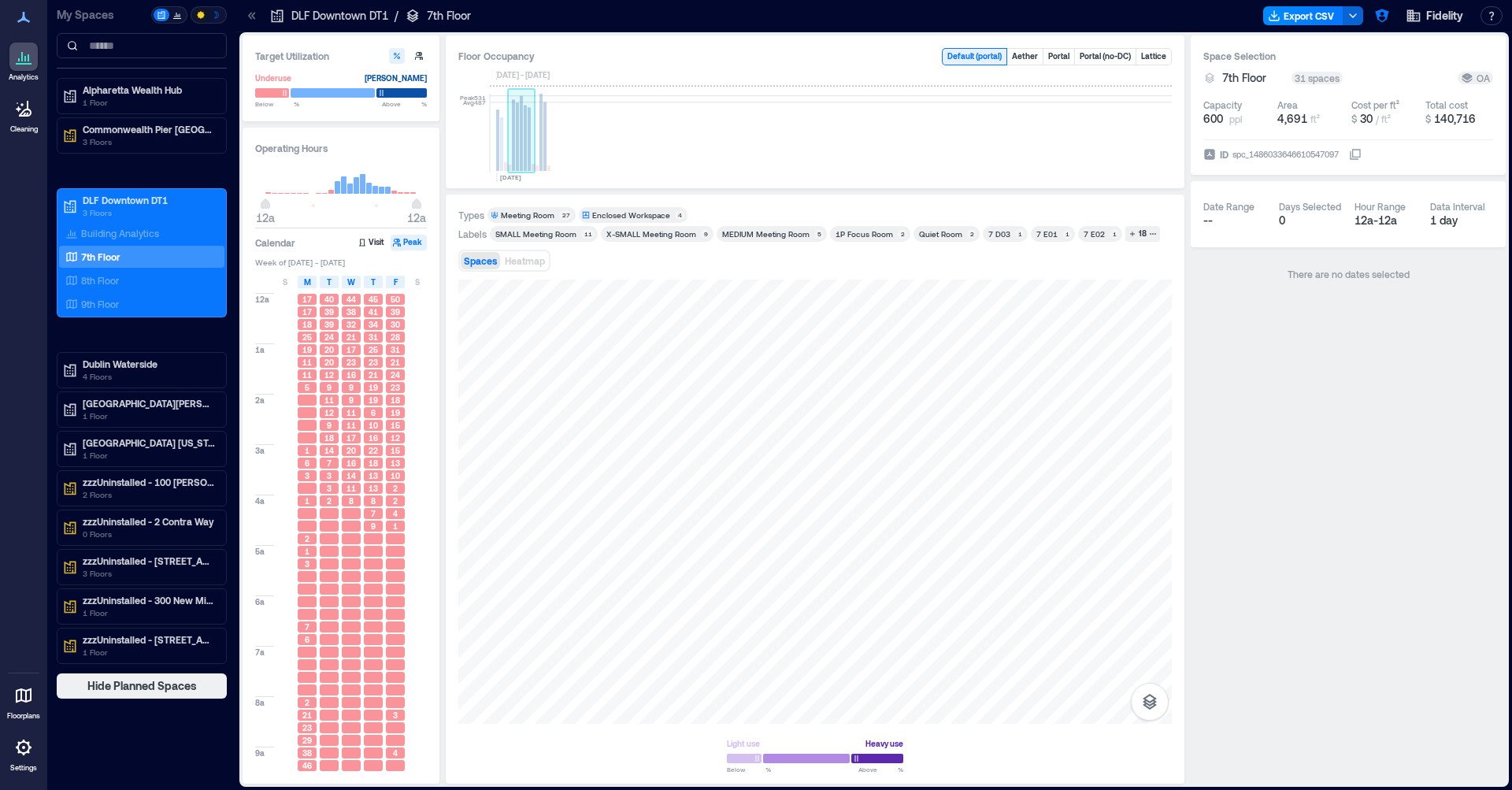
click at [512, 148] on rect at bounding box center [513, 135] width 3 height 72
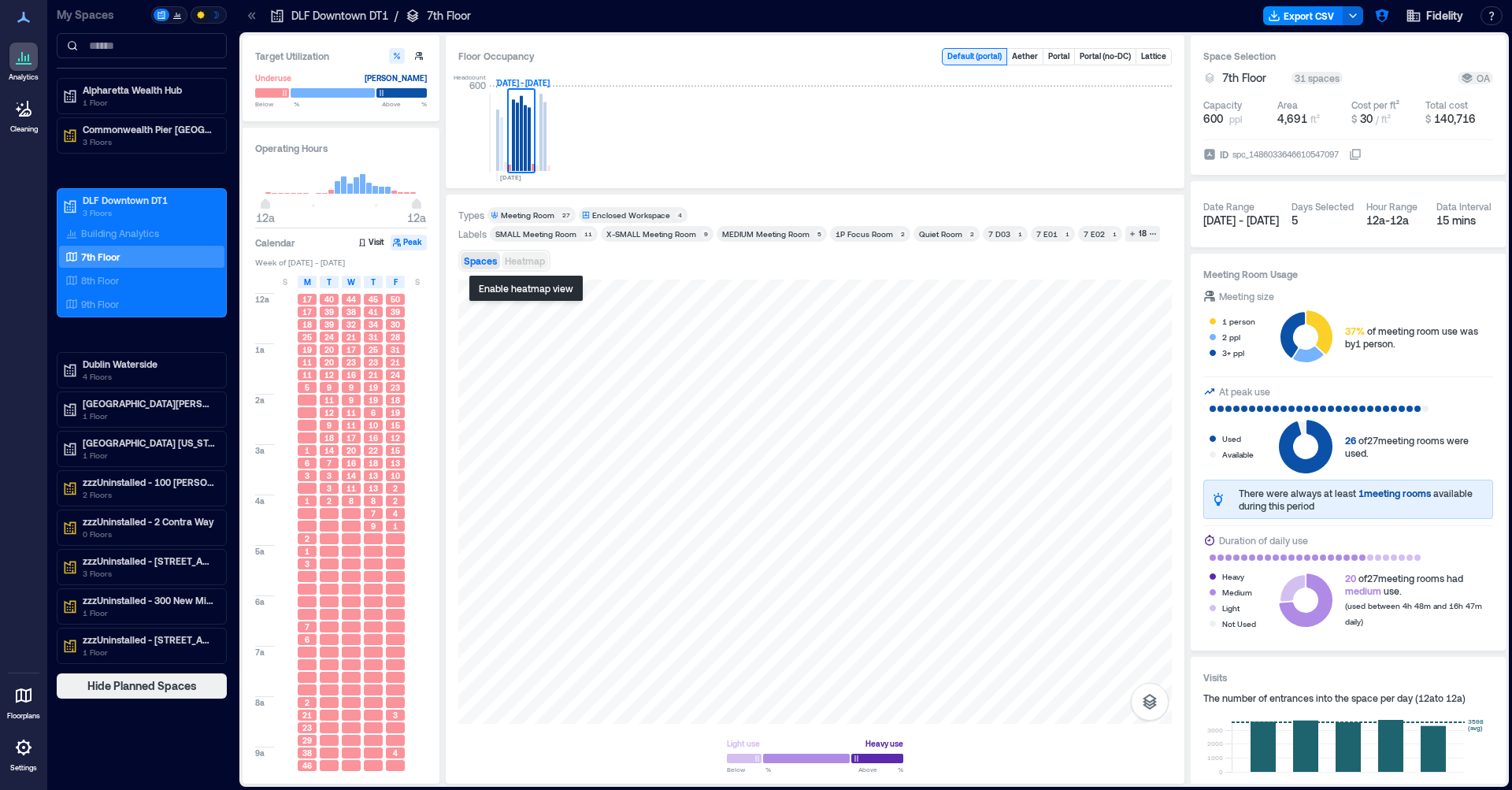
click at [537, 259] on span "Heatmap" at bounding box center [525, 261] width 40 height 11
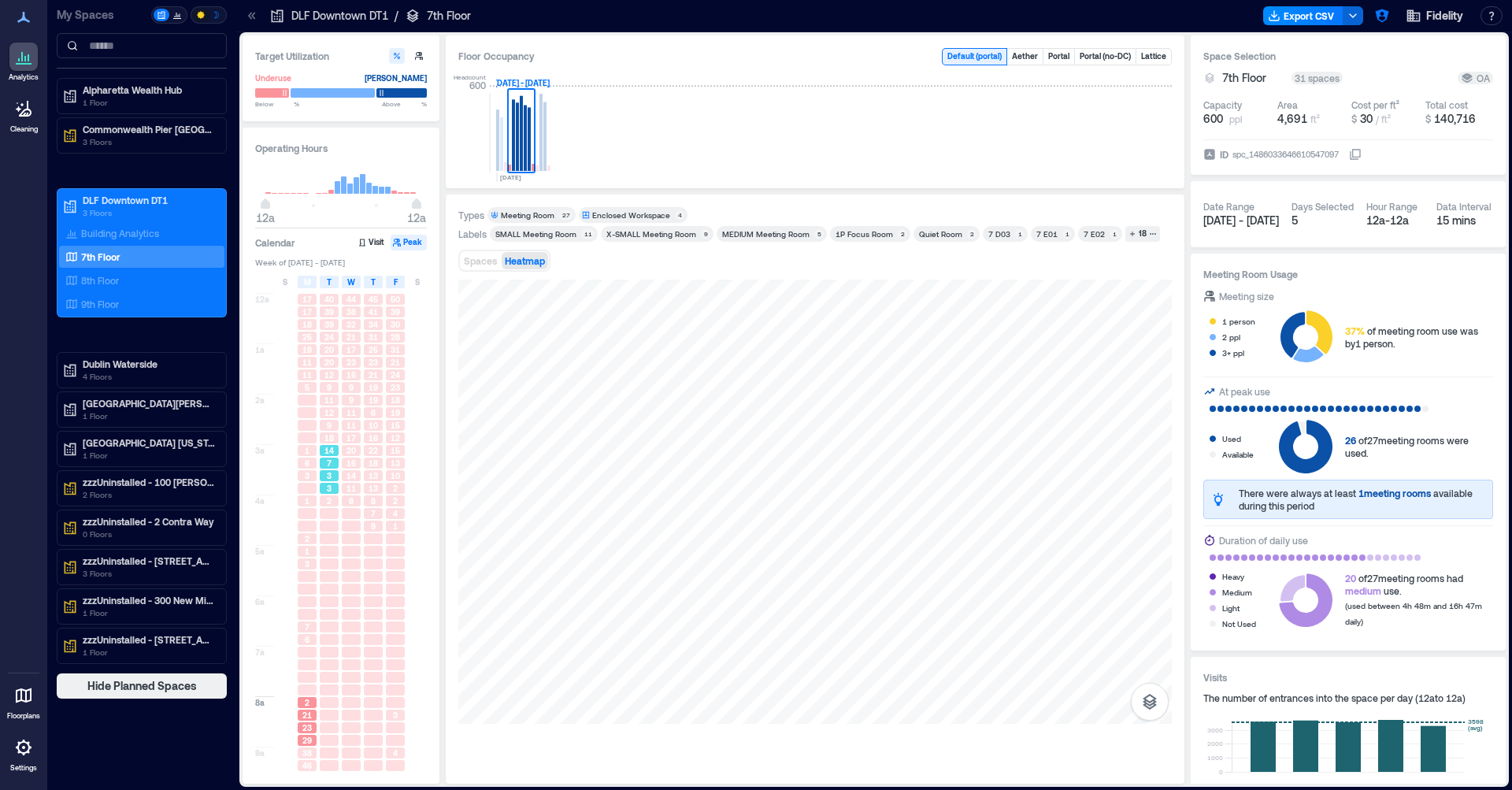
click at [318, 479] on div "3" at bounding box center [328, 476] width 22 height 13
click at [323, 548] on div at bounding box center [328, 551] width 19 height 11
click at [316, 590] on div at bounding box center [307, 589] width 22 height 13
click at [326, 591] on div at bounding box center [328, 589] width 19 height 11
click at [369, 581] on div at bounding box center [373, 577] width 19 height 11
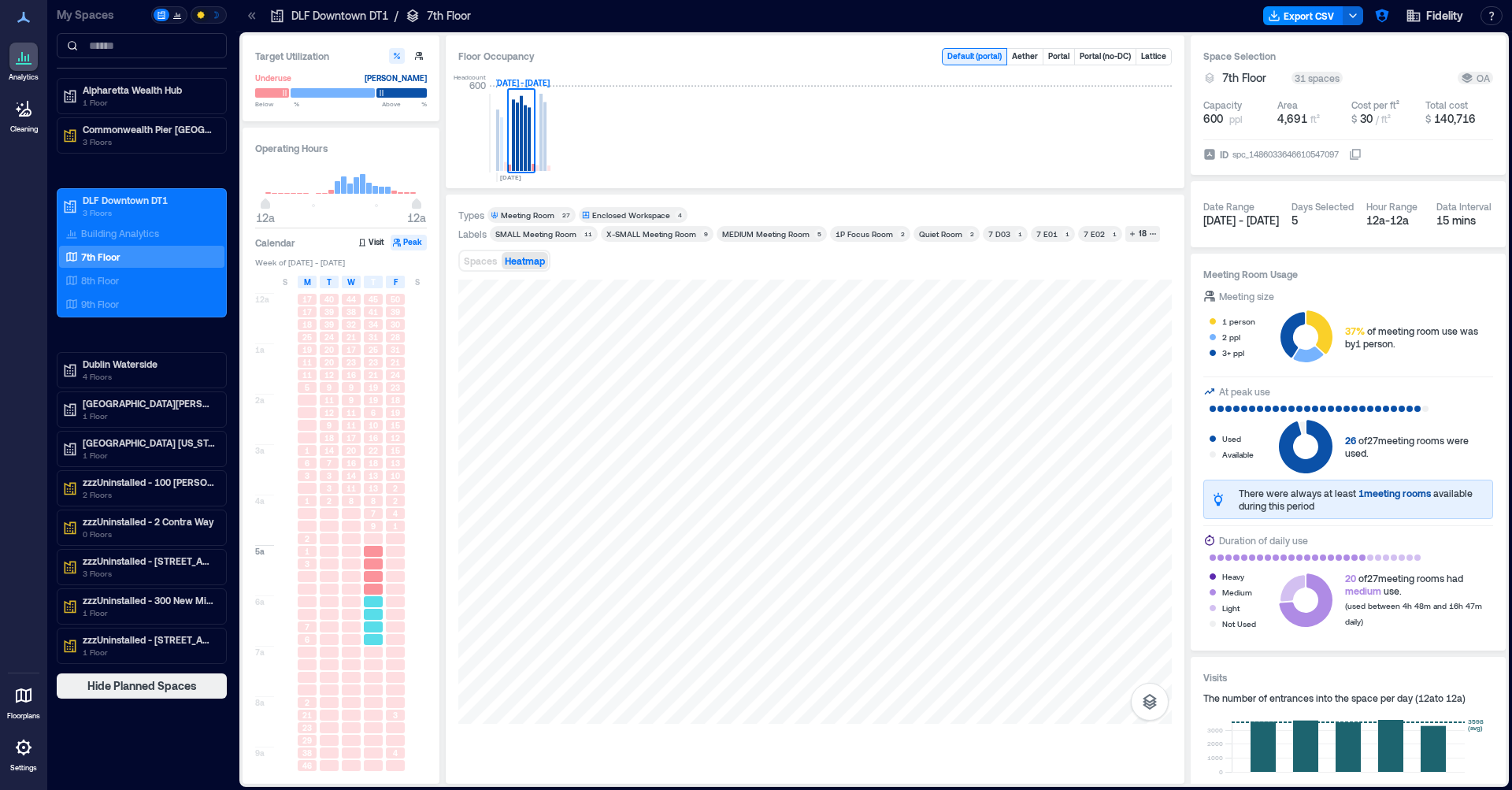
click at [369, 606] on div at bounding box center [373, 602] width 19 height 11
click at [341, 612] on div at bounding box center [351, 615] width 22 height 13
click at [348, 655] on div at bounding box center [351, 652] width 19 height 11
click at [348, 625] on div at bounding box center [351, 627] width 19 height 11
click at [348, 567] on div at bounding box center [351, 564] width 19 height 11
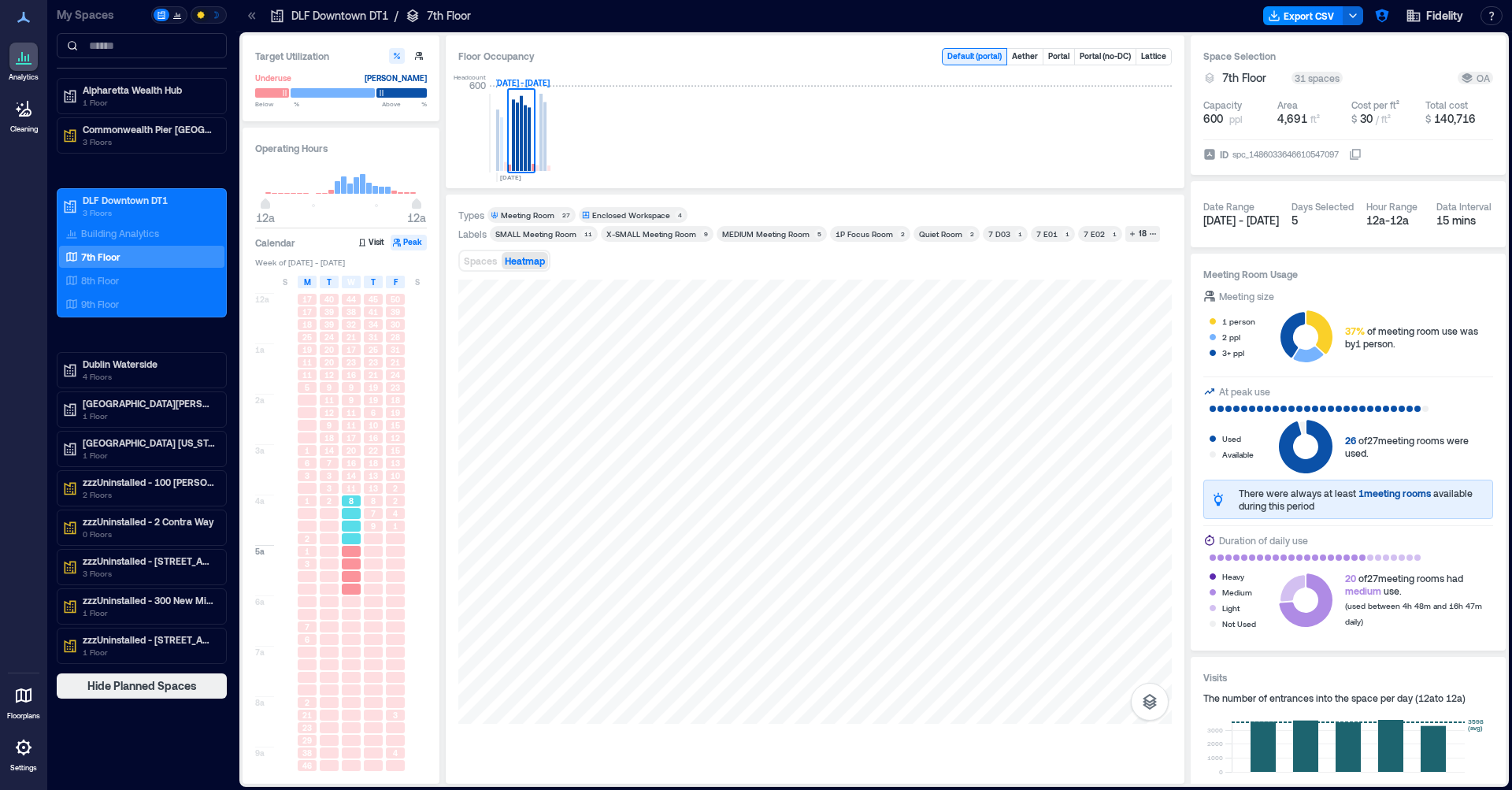
click at [346, 525] on div at bounding box center [351, 526] width 19 height 11
click at [382, 528] on div "9" at bounding box center [373, 526] width 19 height 11
click at [350, 532] on div at bounding box center [351, 526] width 19 height 11
